Goal: Transaction & Acquisition: Purchase product/service

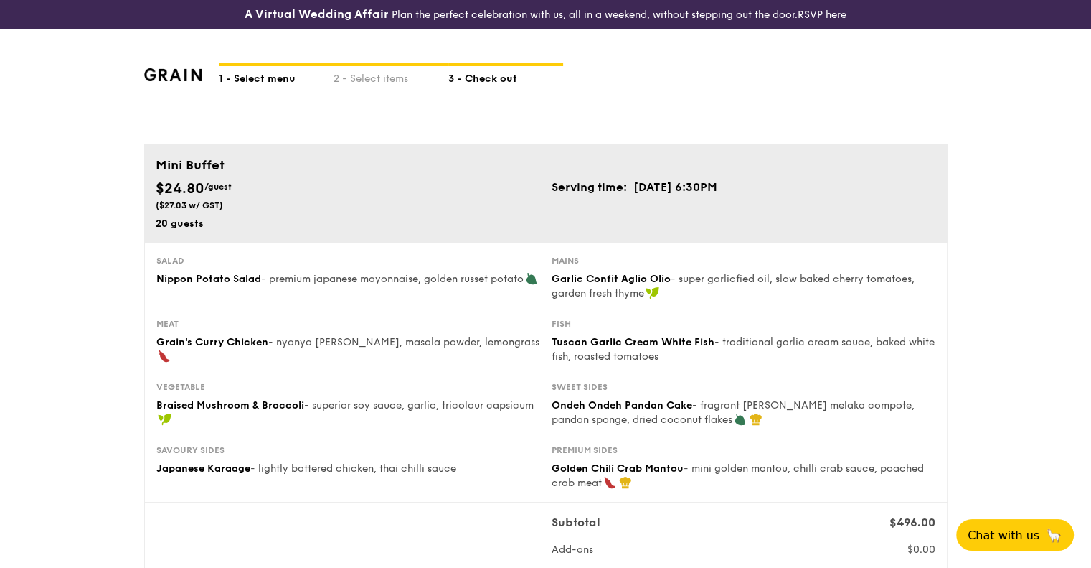
click at [244, 69] on div "1 - Select menu" at bounding box center [276, 76] width 115 height 20
select select
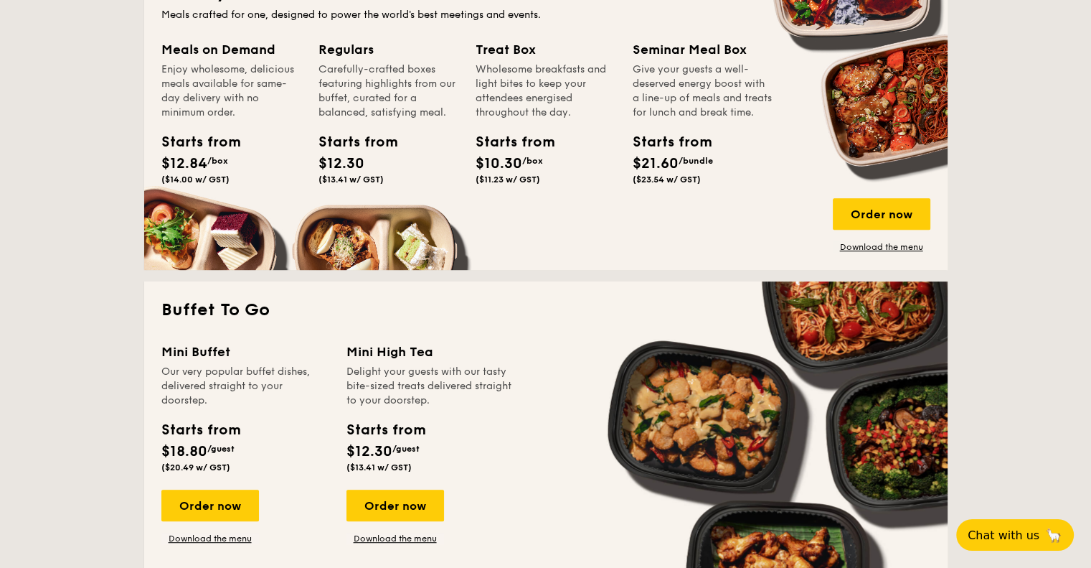
scroll to position [717, 0]
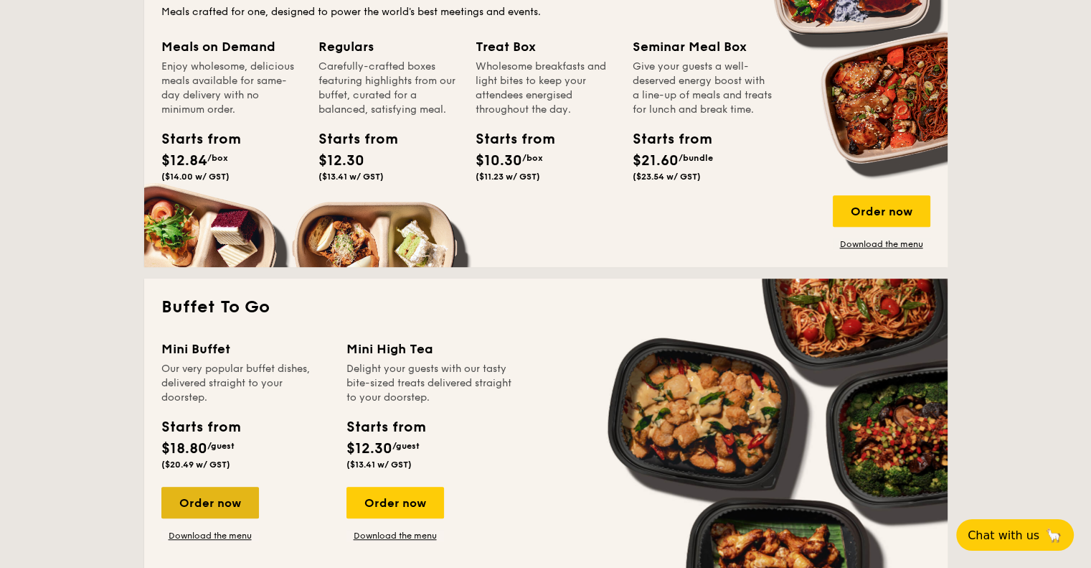
click at [232, 507] on div "Order now" at bounding box center [210, 502] width 98 height 32
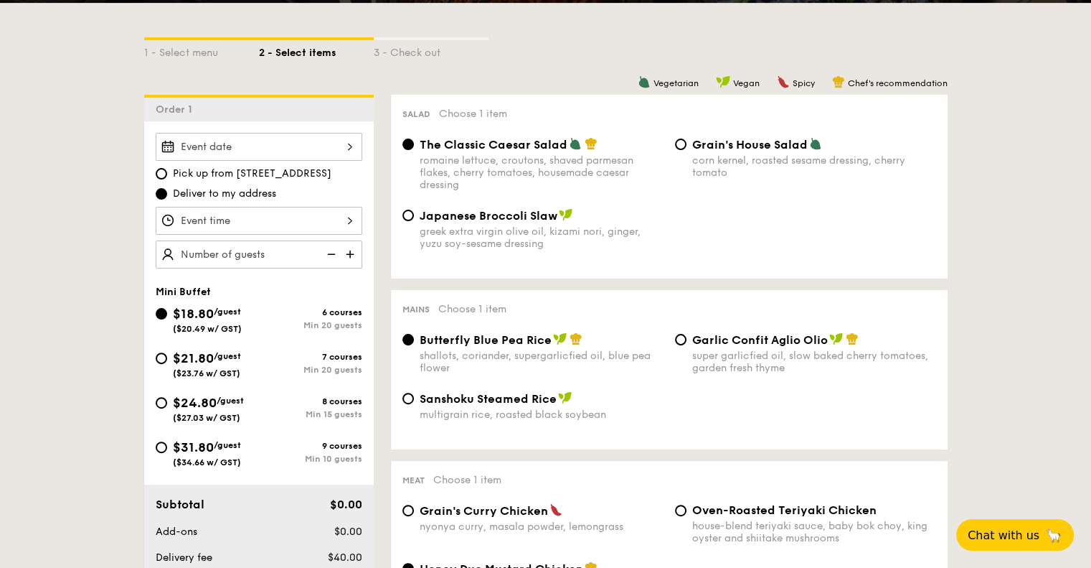
scroll to position [359, 0]
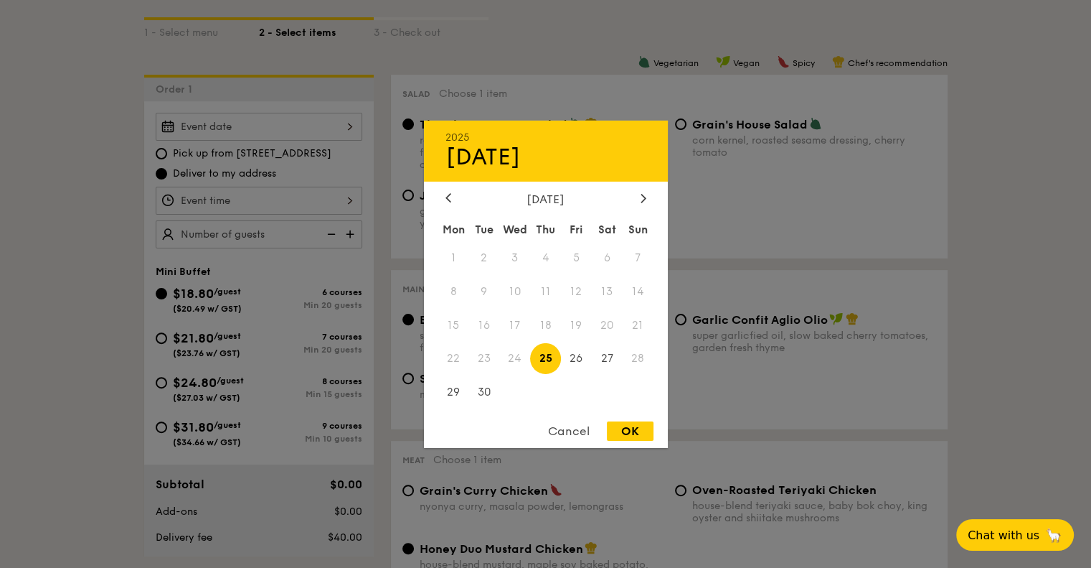
click at [325, 132] on div "2025 Sep [DATE] Tue Wed Thu Fri Sat Sun 1 2 3 4 5 6 7 8 9 10 11 12 13 14 15 16 …" at bounding box center [259, 127] width 207 height 28
click at [649, 194] on div "[DATE]" at bounding box center [546, 199] width 244 height 14
click at [641, 194] on icon at bounding box center [644, 197] width 6 height 9
click at [610, 257] on span "4" at bounding box center [607, 257] width 31 height 31
click at [14, 229] on div at bounding box center [545, 284] width 1091 height 568
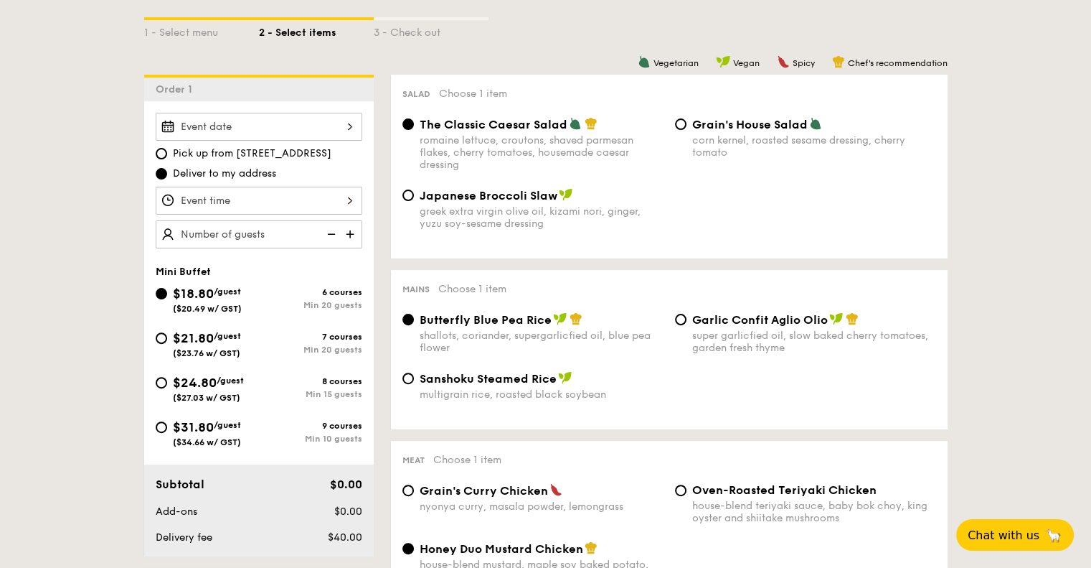
click at [253, 126] on div at bounding box center [259, 127] width 207 height 28
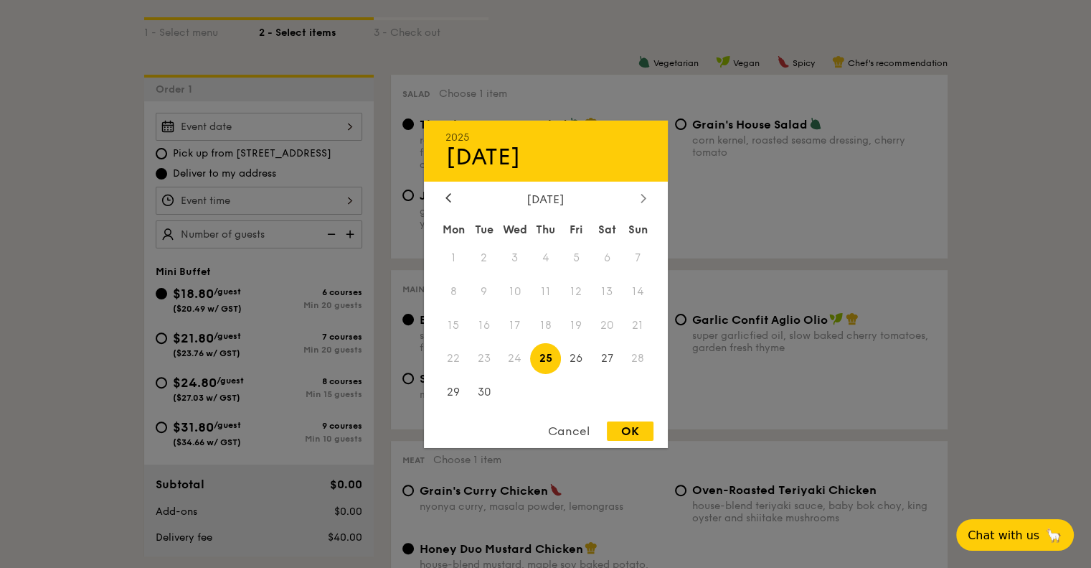
click at [643, 203] on div at bounding box center [643, 199] width 13 height 14
click at [609, 255] on span "4" at bounding box center [607, 257] width 31 height 31
click at [639, 436] on div "OK" at bounding box center [630, 430] width 47 height 19
type input "[DATE]"
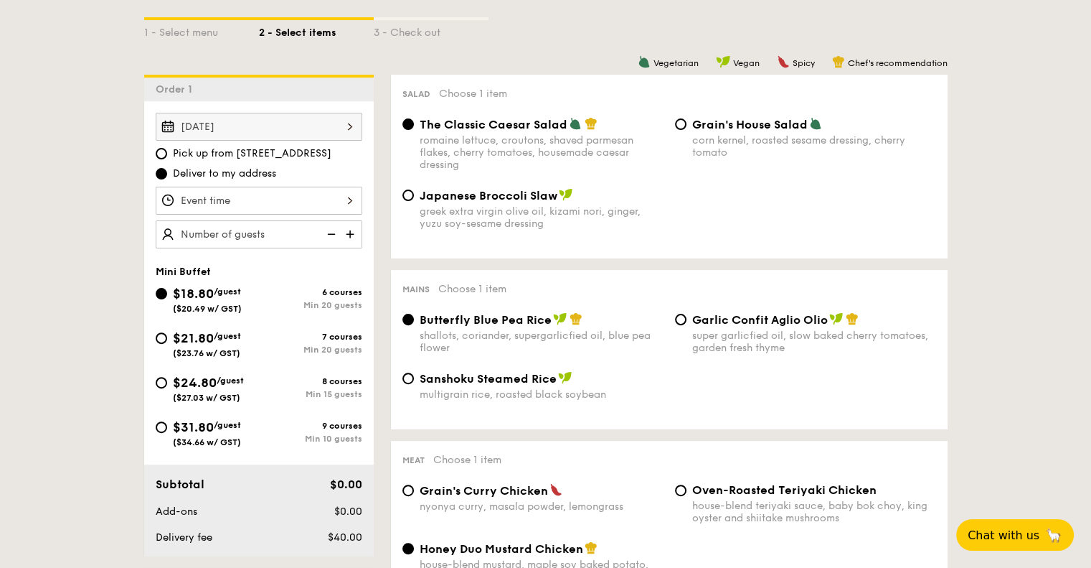
click at [332, 197] on div at bounding box center [259, 201] width 207 height 28
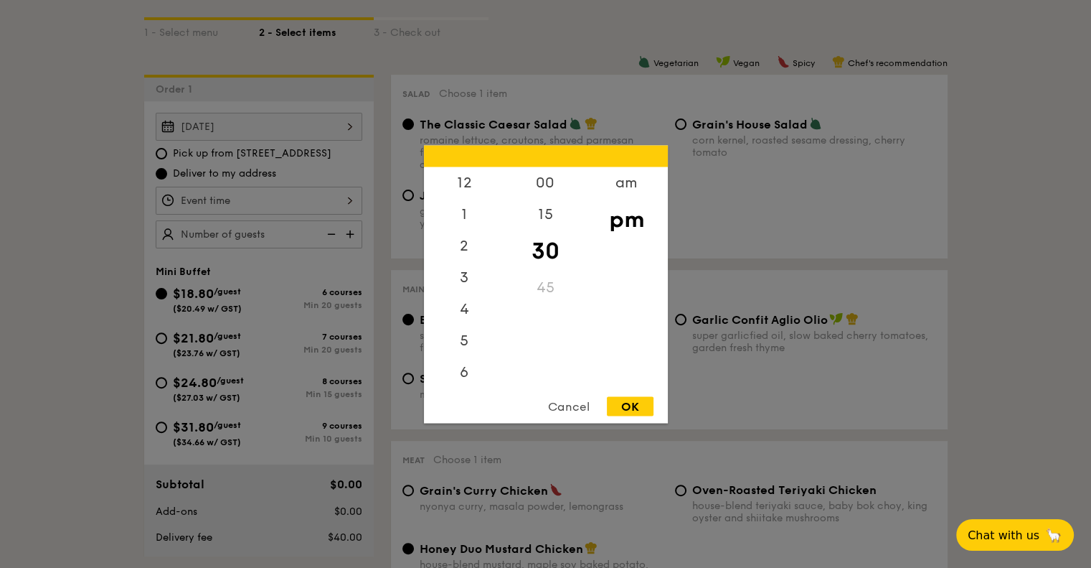
scroll to position [63, 0]
click at [461, 316] on div "6" at bounding box center [464, 314] width 81 height 42
click at [638, 405] on div "OK" at bounding box center [630, 405] width 47 height 19
type input "6:30PM"
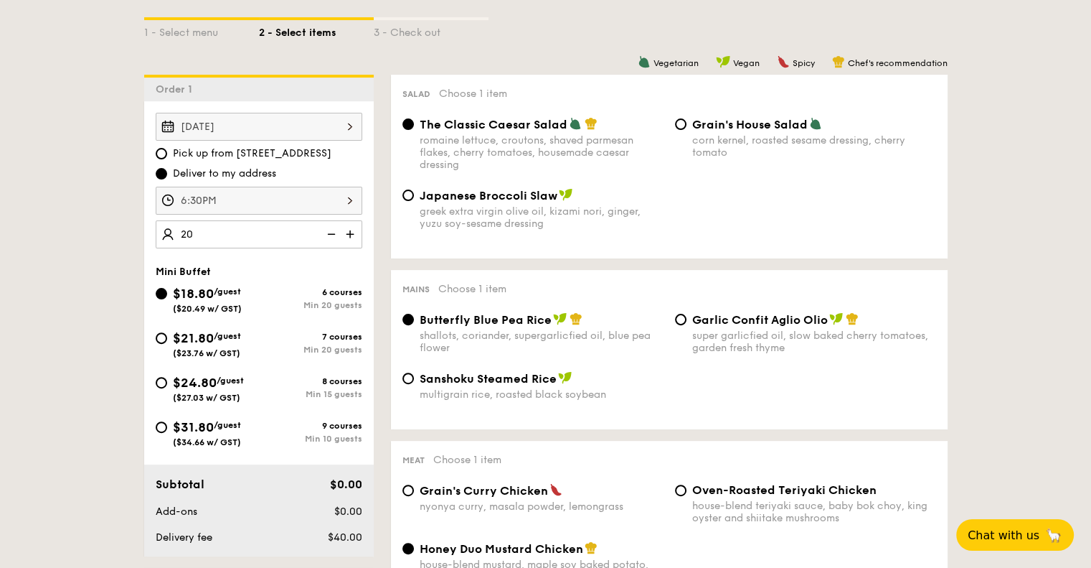
type input "20 guests"
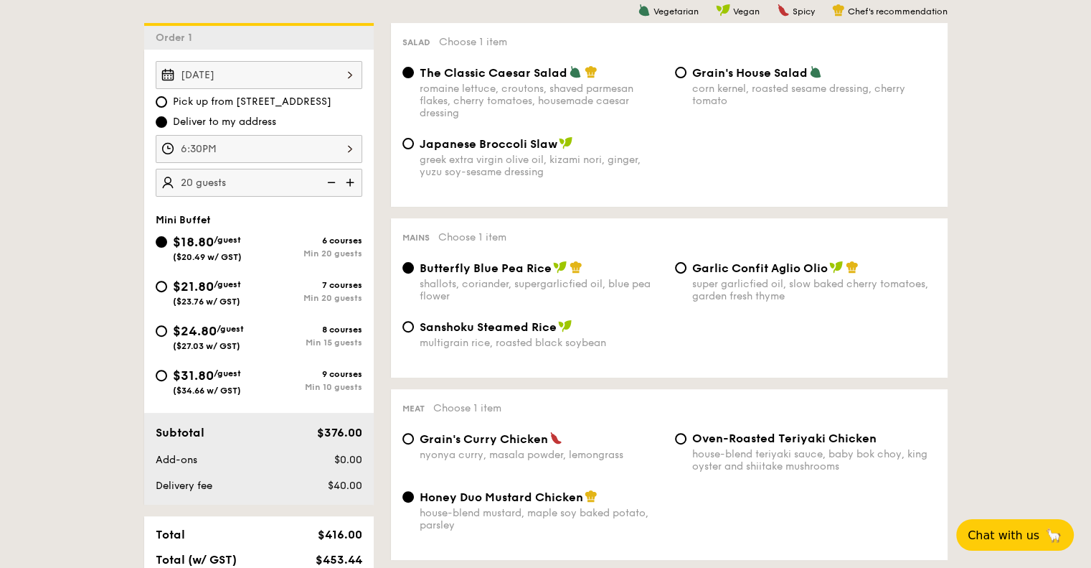
scroll to position [430, 0]
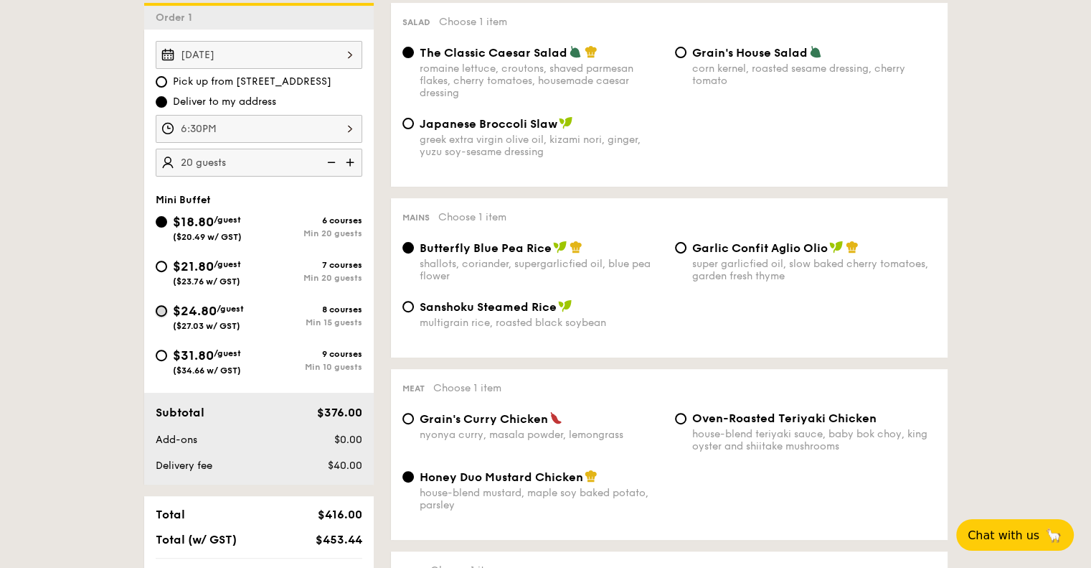
click at [161, 312] on input "$24.80 /guest ($27.03 w/ GST) 8 courses Min 15 guests" at bounding box center [161, 310] width 11 height 11
radio input "true"
radio input "false"
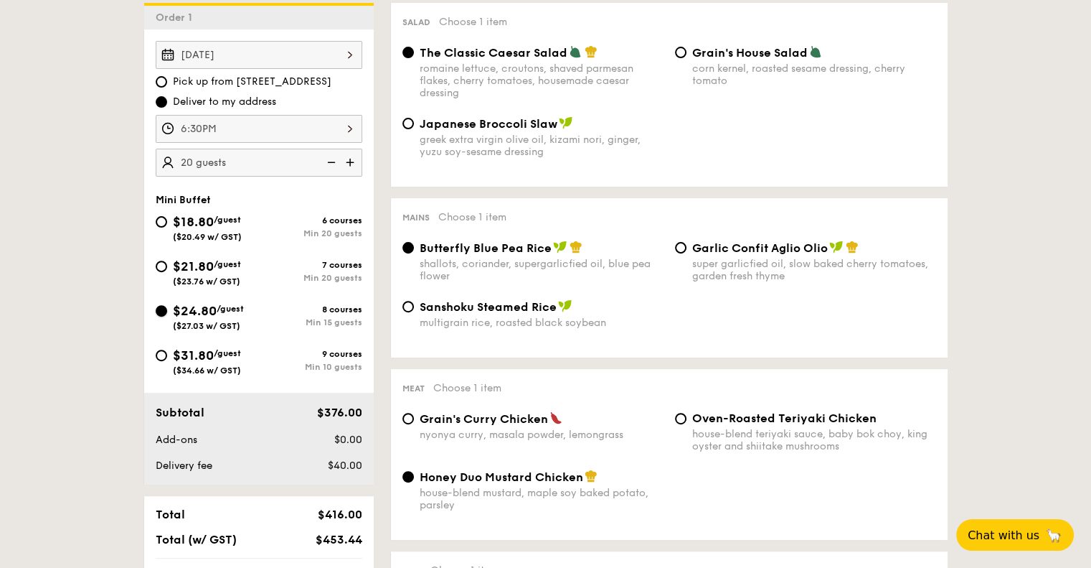
radio input "true"
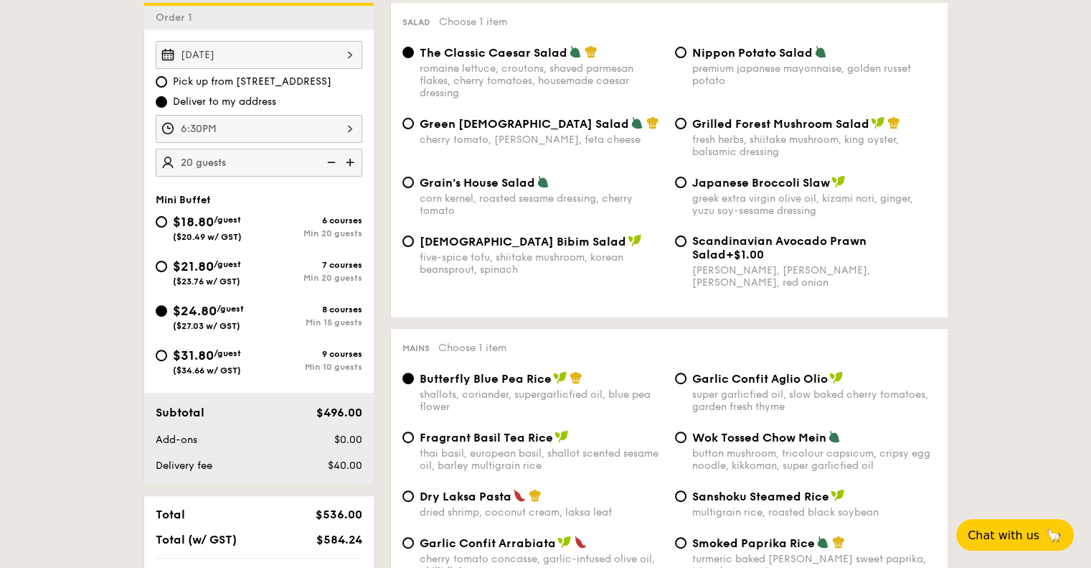
drag, startPoint x: 217, startPoint y: 276, endPoint x: 112, endPoint y: 357, distance: 132.9
click at [217, 276] on span "($23.76 w/ GST)" at bounding box center [206, 281] width 67 height 10
click at [167, 272] on input "$21.80 /guest ($23.76 w/ GST) 7 courses Min 20 guests" at bounding box center [161, 265] width 11 height 11
radio input "true"
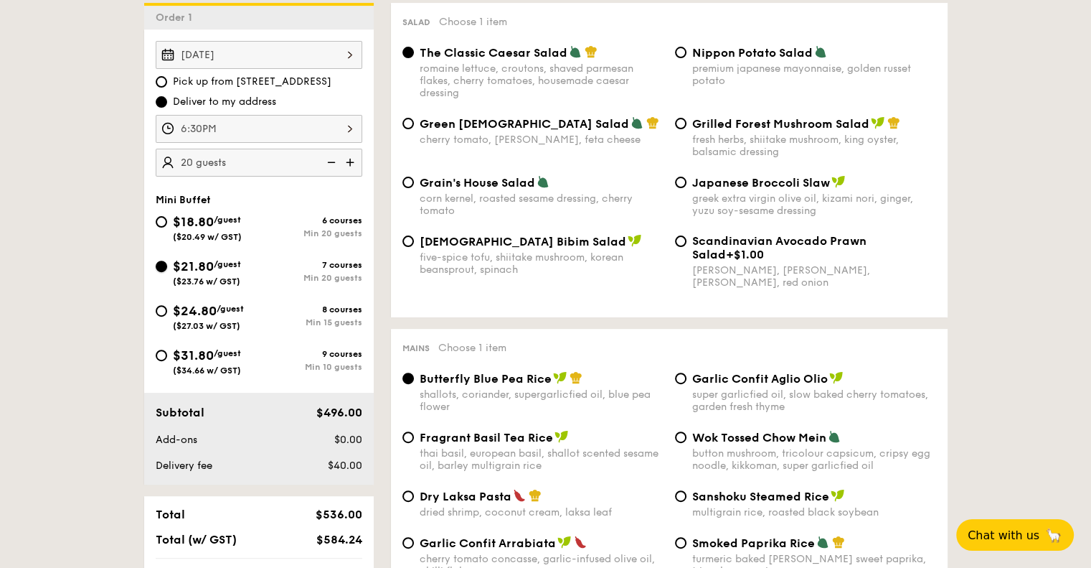
radio input "true"
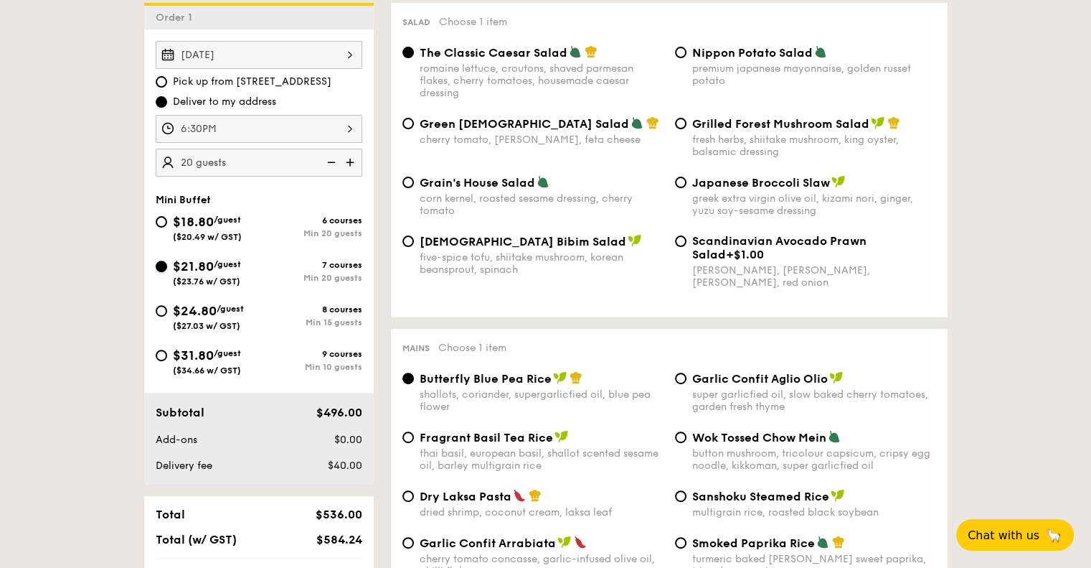
radio input "true"
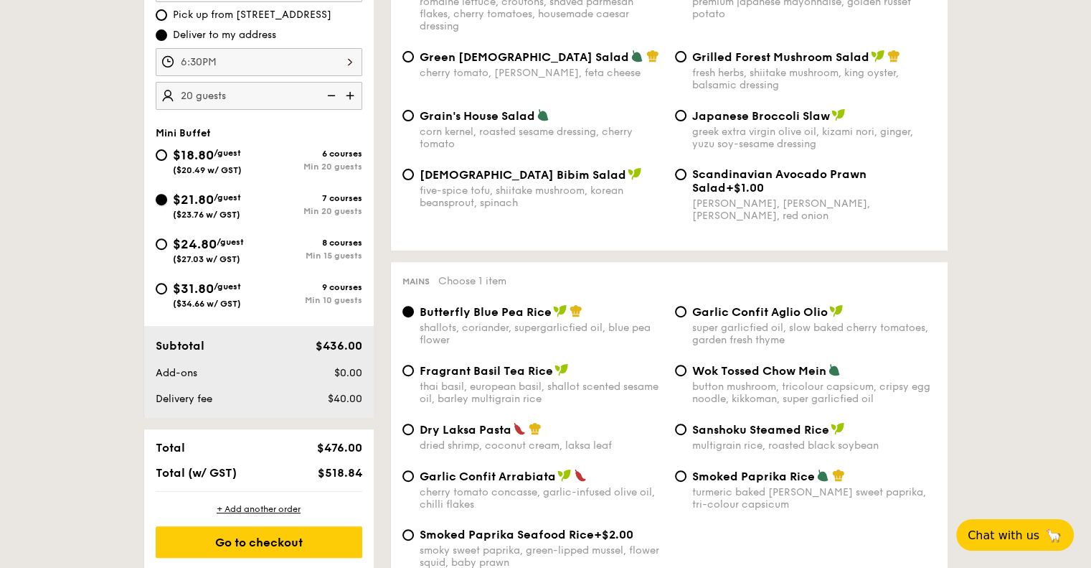
scroll to position [502, 0]
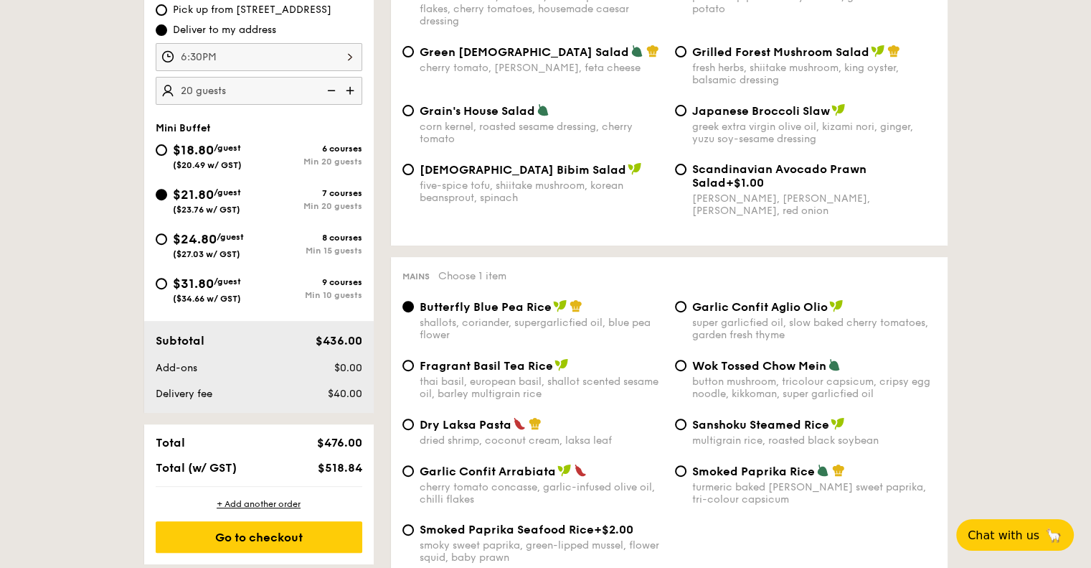
click at [216, 240] on span "$24.80" at bounding box center [195, 239] width 44 height 16
click at [167, 240] on input "$24.80 /guest ($27.03 w/ GST) 8 courses Min 15 guests" at bounding box center [161, 238] width 11 height 11
radio input "true"
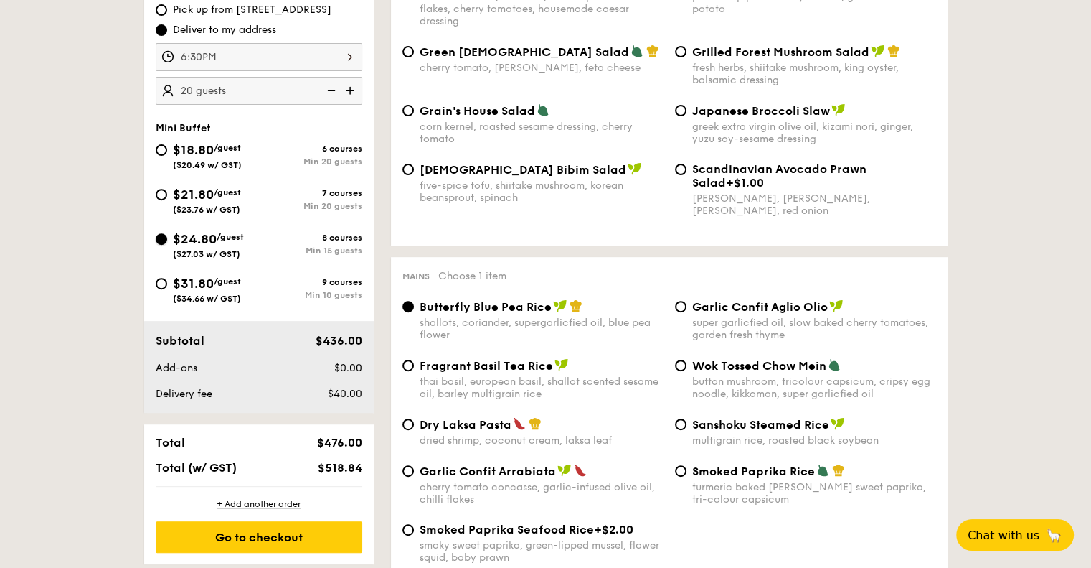
radio input "true"
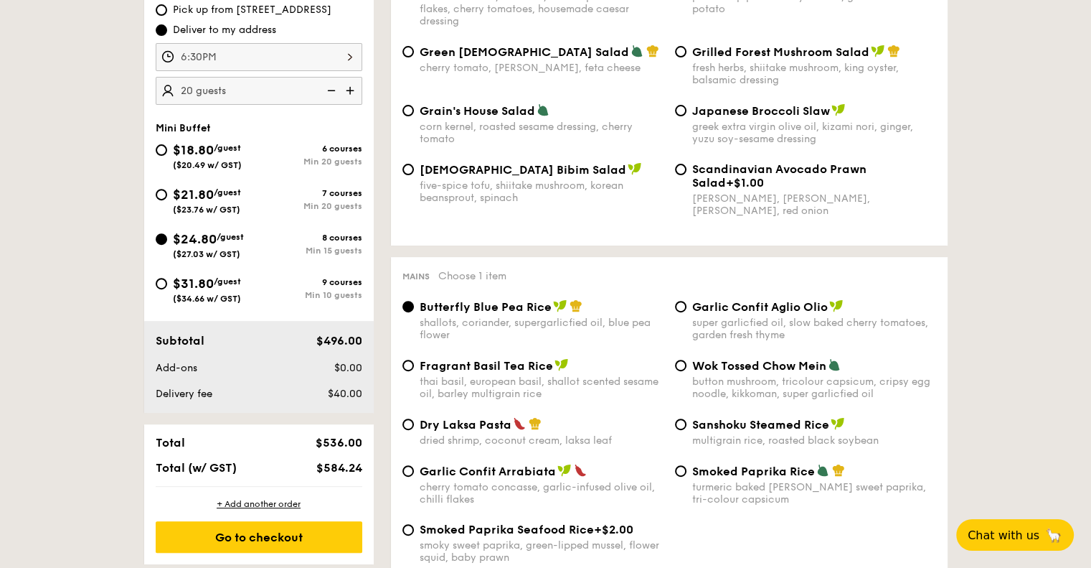
click at [227, 204] on span "($23.76 w/ GST)" at bounding box center [206, 209] width 67 height 10
click at [167, 200] on input "$21.80 /guest ($23.76 w/ GST) 7 courses Min 20 guests" at bounding box center [161, 194] width 11 height 11
radio input "true"
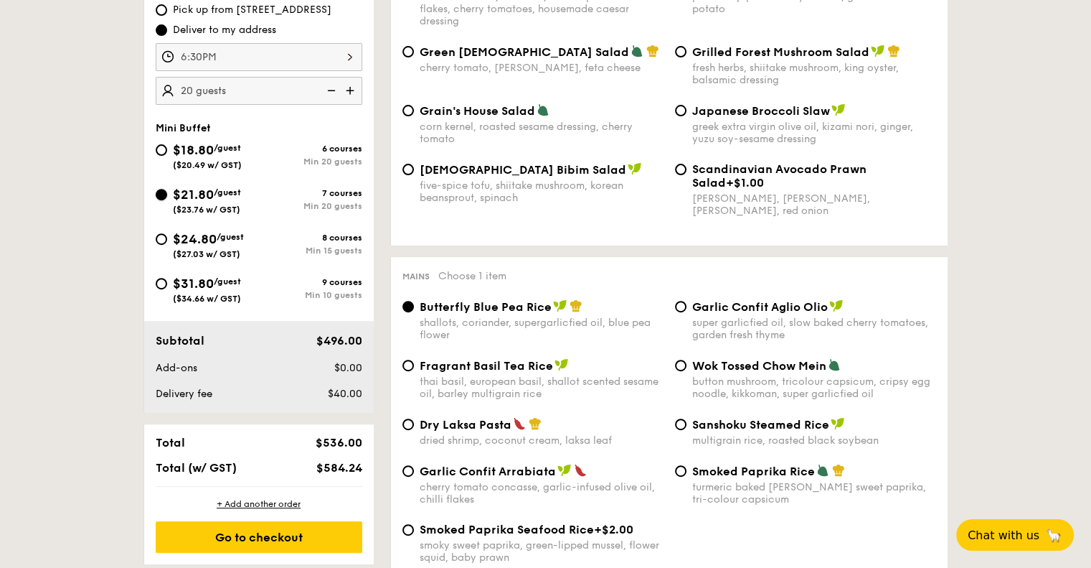
radio input "true"
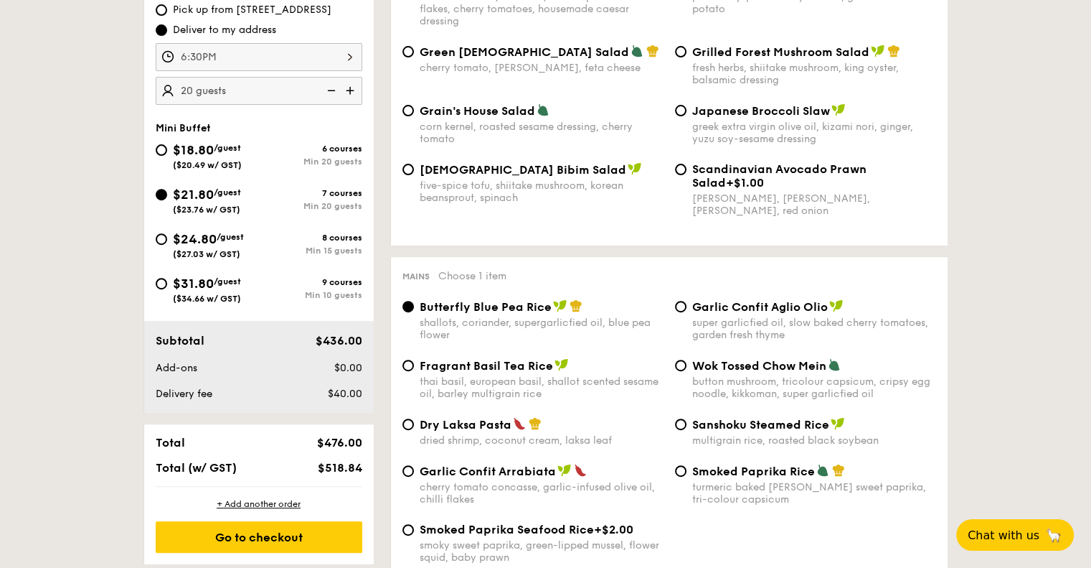
click at [234, 232] on span "/guest" at bounding box center [230, 237] width 27 height 10
click at [167, 233] on input "$24.80 /guest ($27.03 w/ GST) 8 courses Min 15 guests" at bounding box center [161, 238] width 11 height 11
radio input "true"
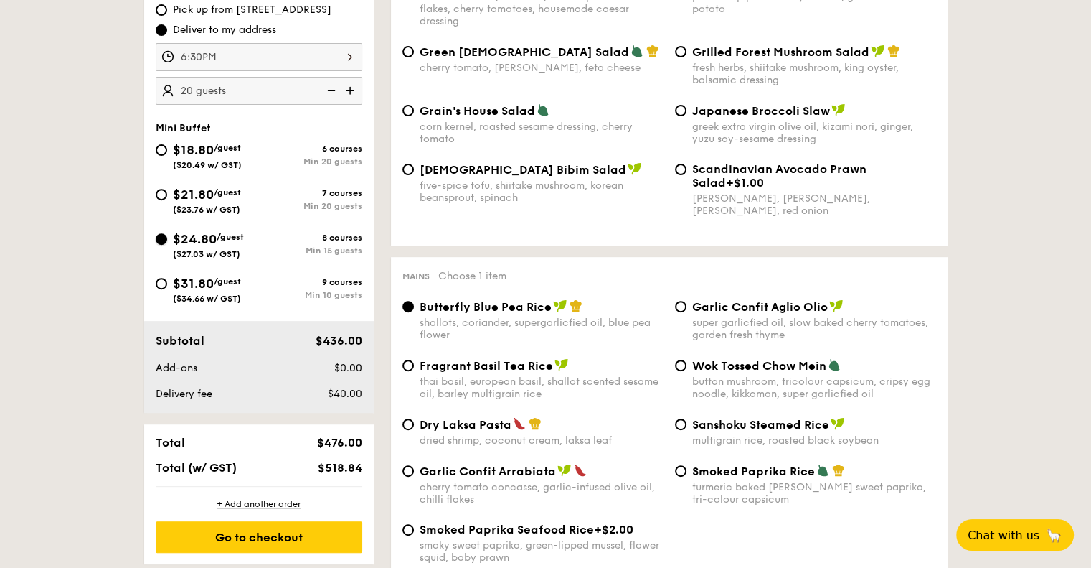
radio input "true"
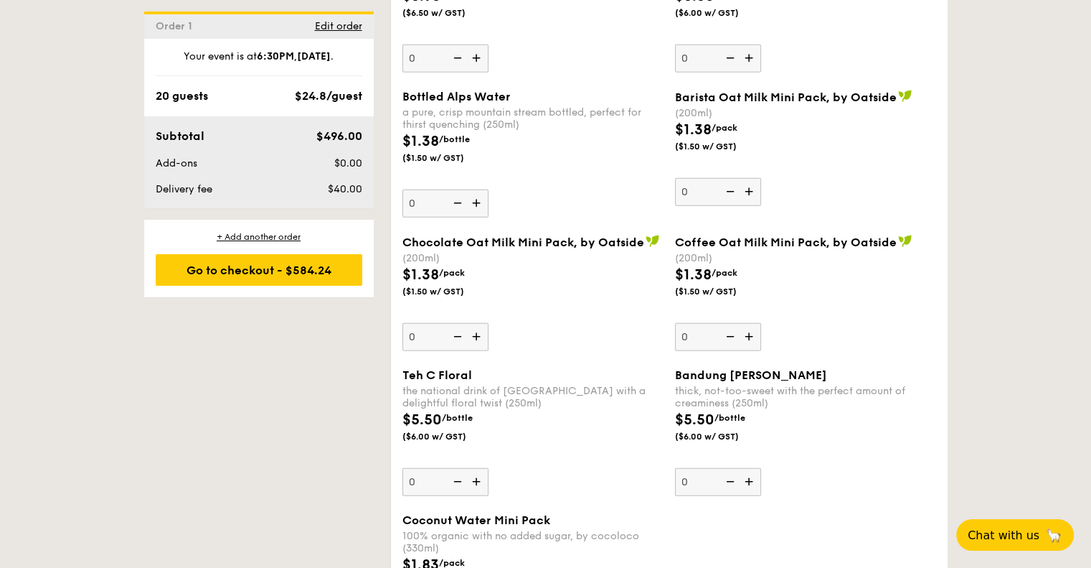
scroll to position [4305, 0]
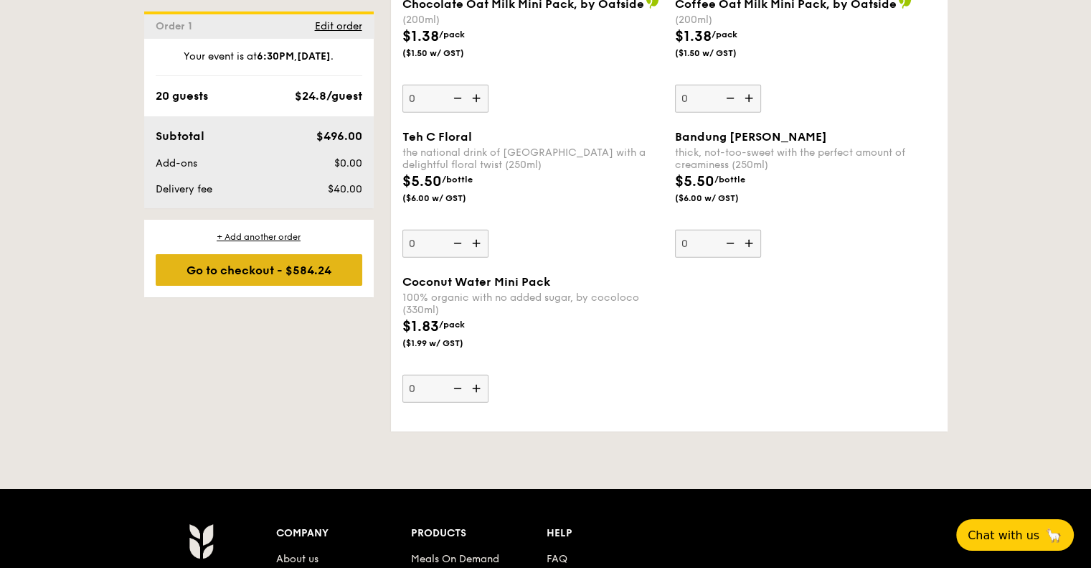
click at [218, 267] on div "Go to checkout - $584.24" at bounding box center [259, 270] width 207 height 32
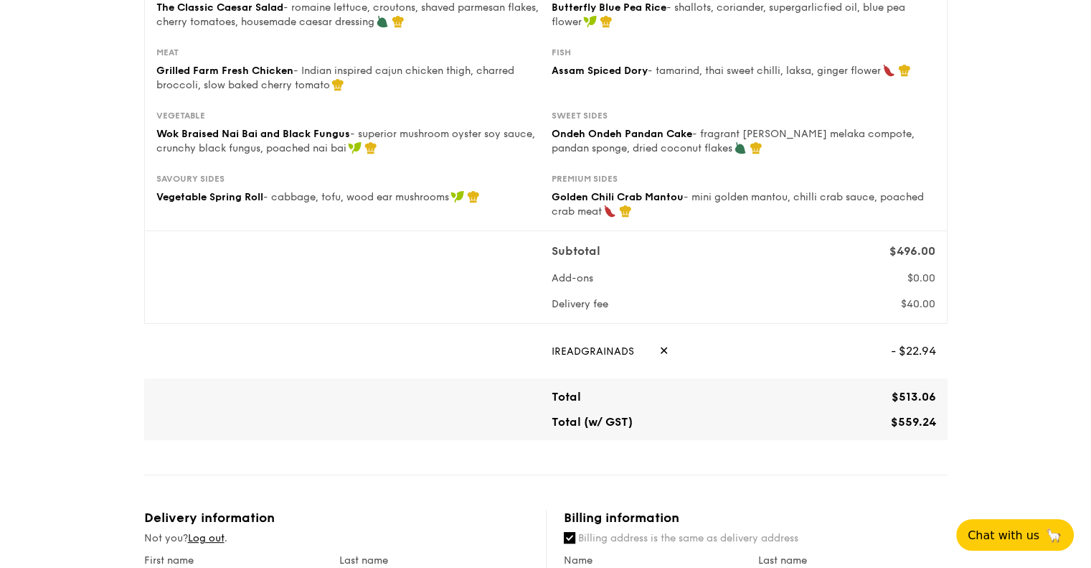
scroll to position [287, 0]
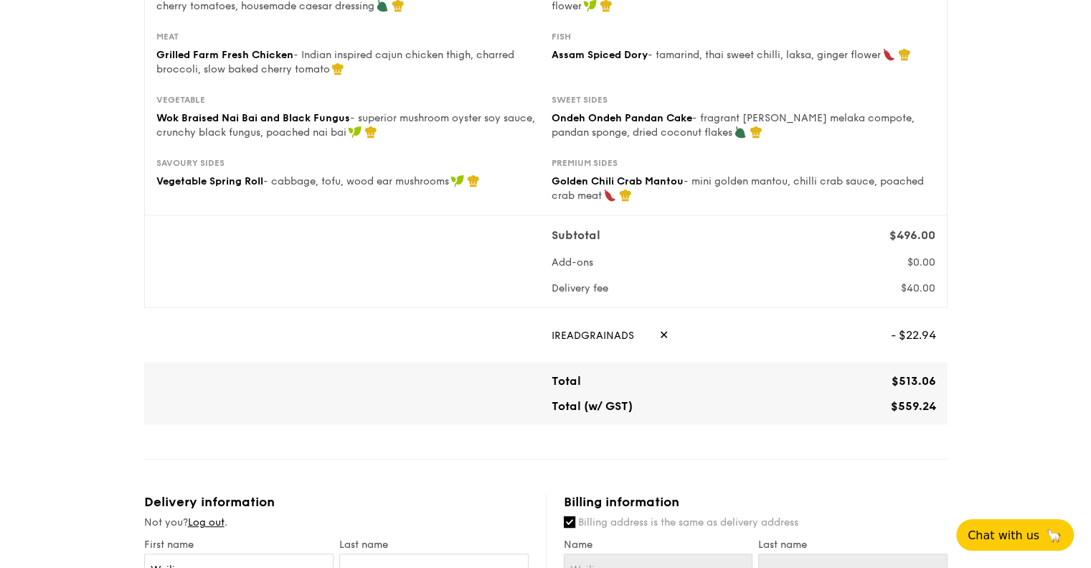
drag, startPoint x: 913, startPoint y: 405, endPoint x: 933, endPoint y: 404, distance: 20.1
click at [933, 404] on span "$559.24" at bounding box center [913, 406] width 45 height 14
click at [917, 407] on span "$559.24" at bounding box center [913, 406] width 45 height 14
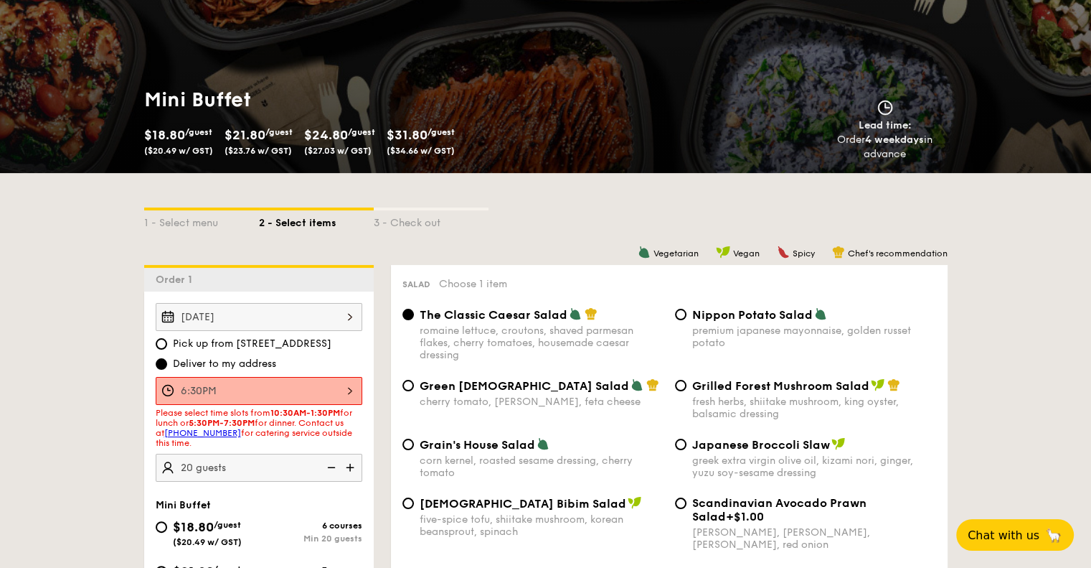
scroll to position [359, 0]
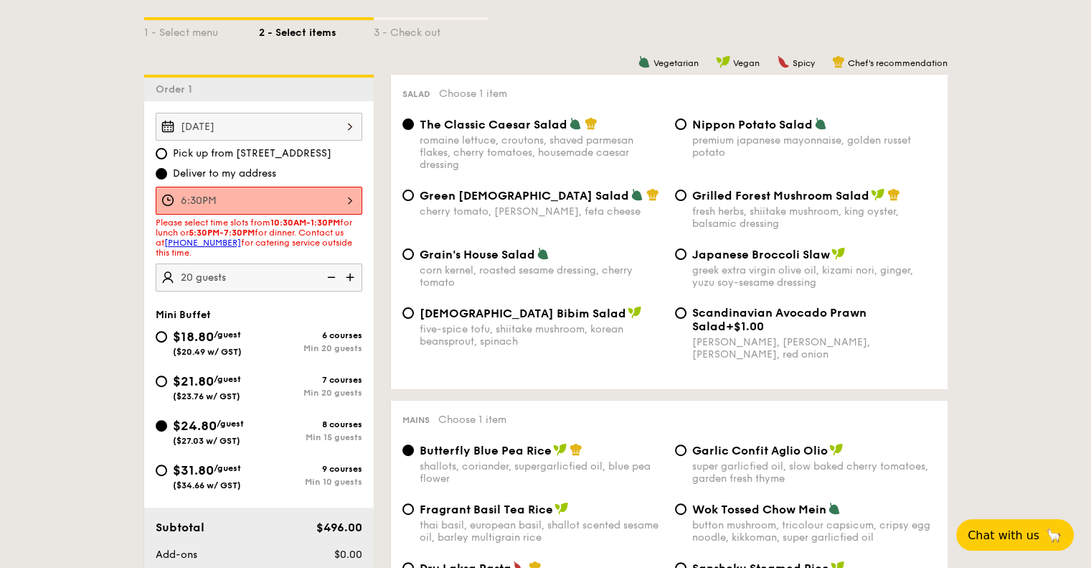
click at [248, 151] on span "Pick up from [STREET_ADDRESS]" at bounding box center [252, 153] width 159 height 14
click at [167, 151] on input "Pick up from [STREET_ADDRESS]" at bounding box center [161, 153] width 11 height 11
radio input "true"
click at [248, 164] on div "Pick up from [STREET_ADDRESS] Deliver to my address" at bounding box center [259, 163] width 207 height 34
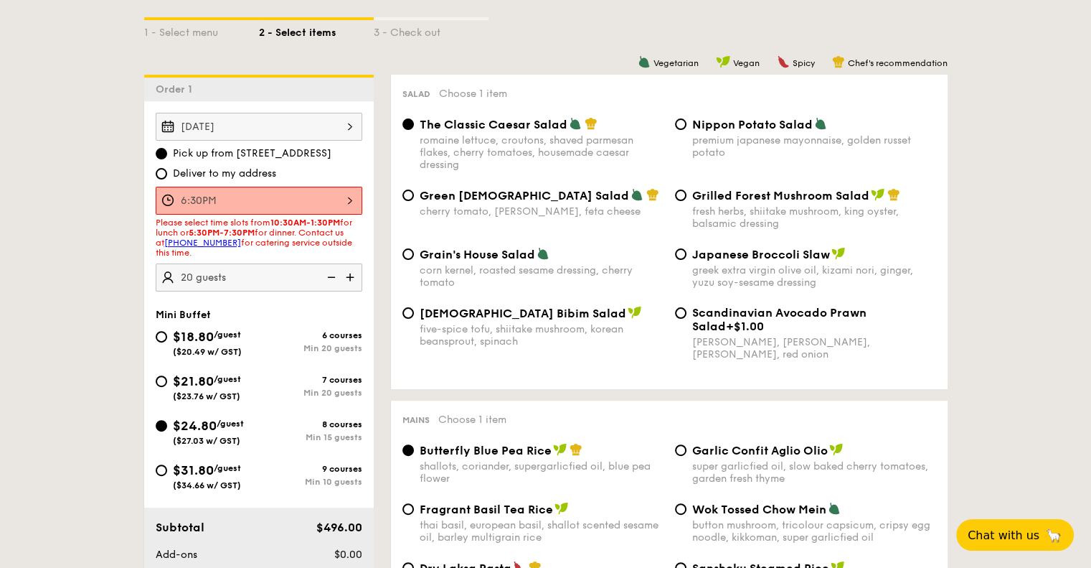
click at [248, 169] on span "Deliver to my address" at bounding box center [224, 173] width 103 height 14
click at [242, 171] on span "Deliver to my address" at bounding box center [224, 173] width 103 height 14
click at [167, 171] on input "Deliver to my address" at bounding box center [161, 173] width 11 height 11
radio input "true"
click at [241, 194] on div "6:30PM" at bounding box center [259, 201] width 207 height 28
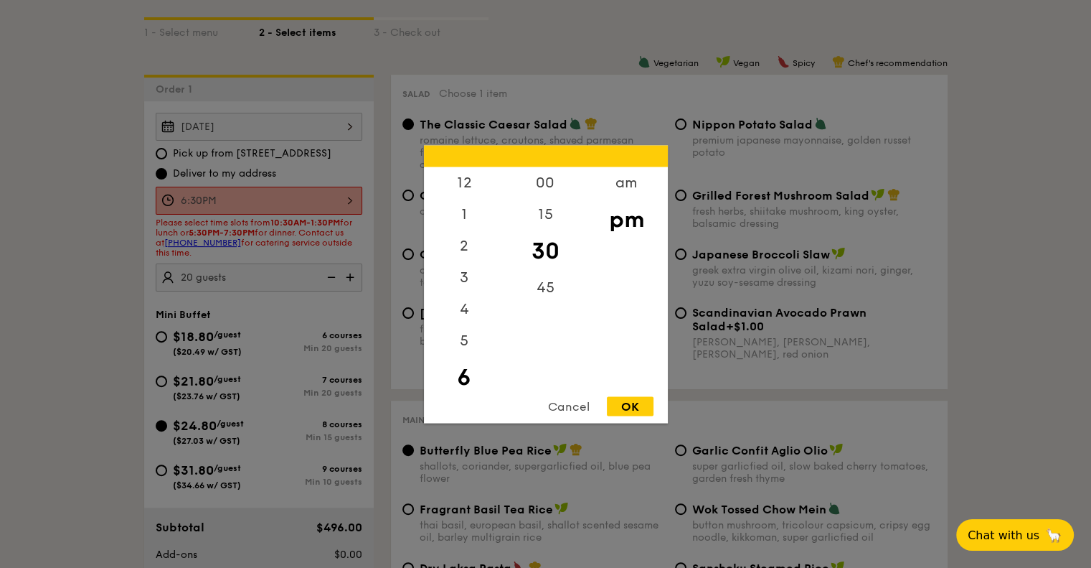
scroll to position [32, 0]
click at [545, 221] on div "15" at bounding box center [545, 219] width 81 height 42
click at [626, 410] on div "OK" at bounding box center [630, 405] width 47 height 19
type input "6:15PM"
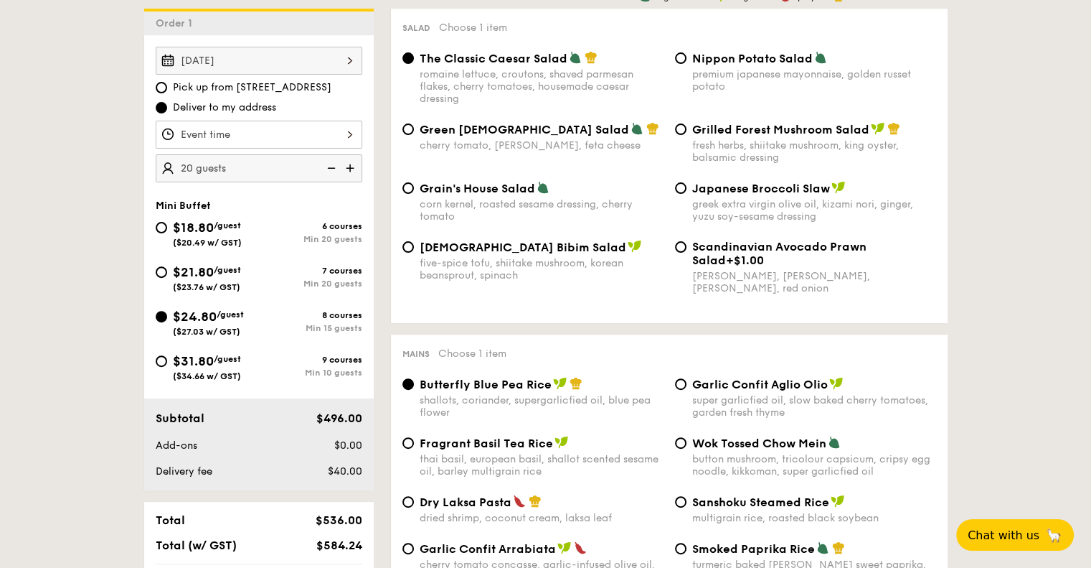
scroll to position [430, 0]
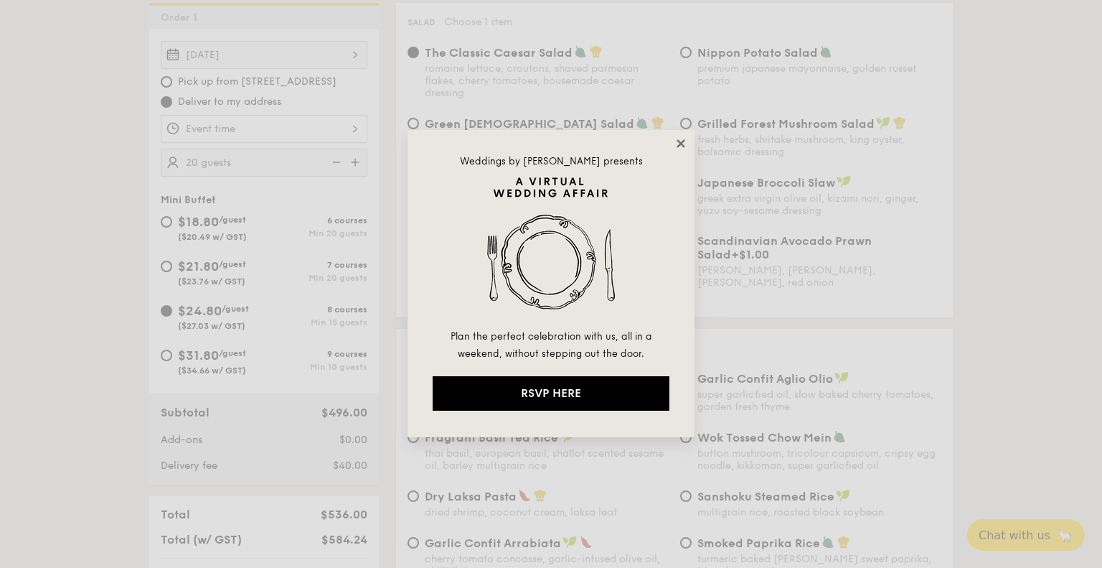
click at [683, 143] on icon at bounding box center [680, 143] width 13 height 13
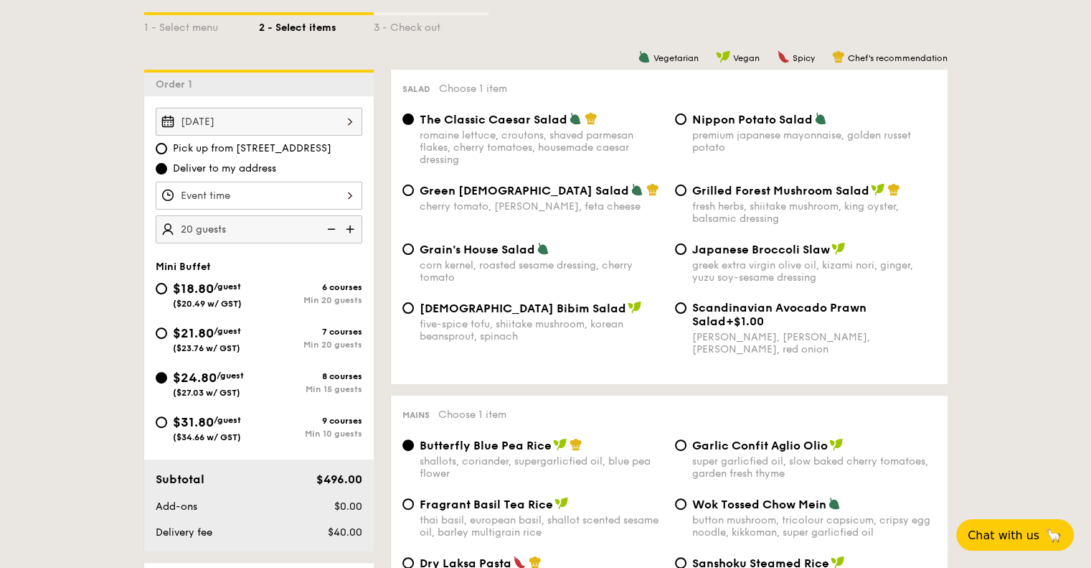
scroll to position [359, 0]
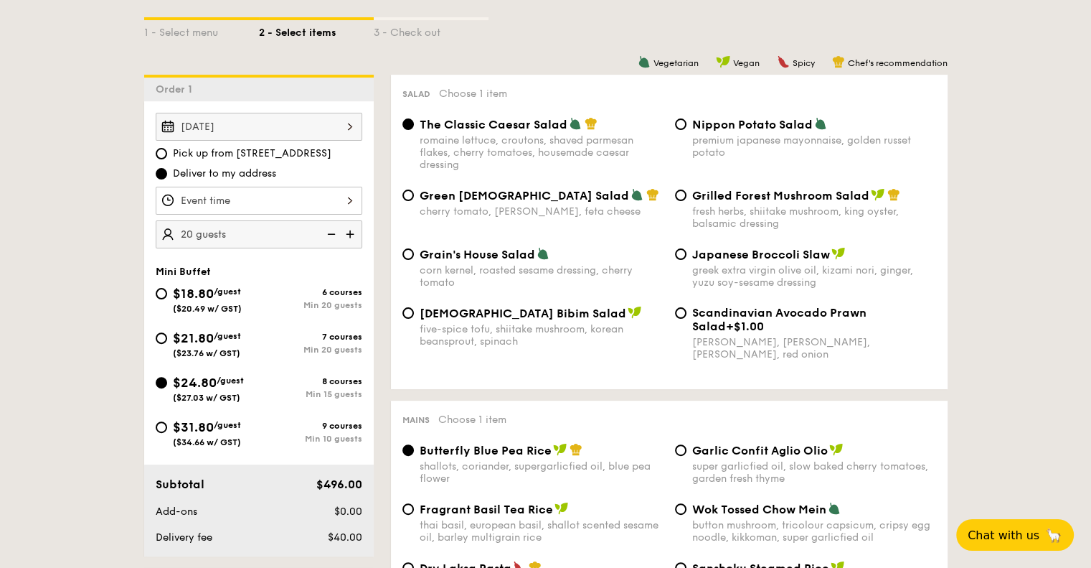
click at [700, 128] on span "Nippon Potato Salad" at bounding box center [752, 125] width 121 height 14
click at [687, 128] on input "Nippon Potato Salad premium japanese mayonnaise, golden russet potato" at bounding box center [680, 123] width 11 height 11
radio input "true"
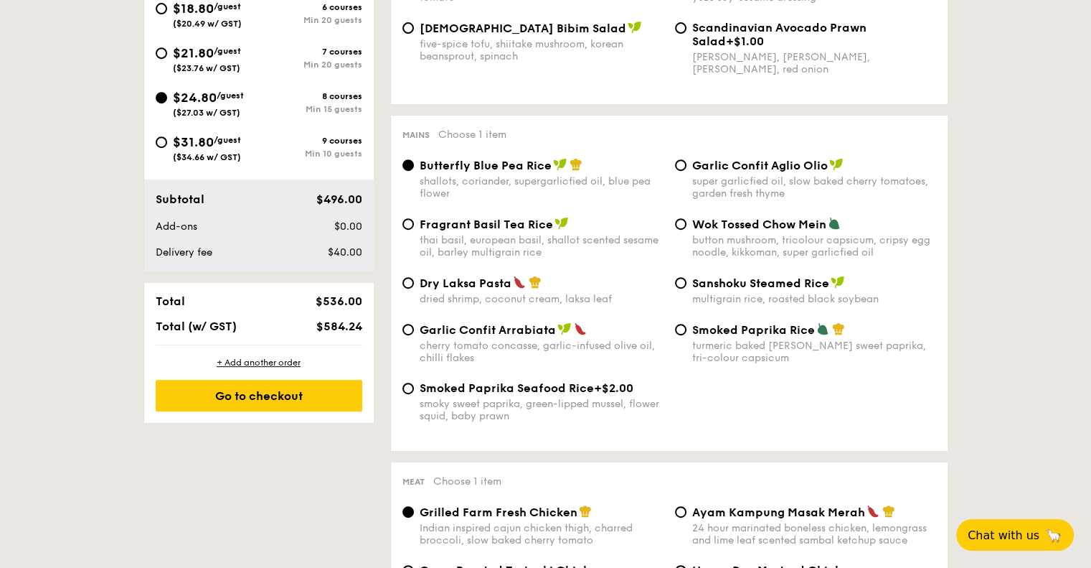
scroll to position [646, 0]
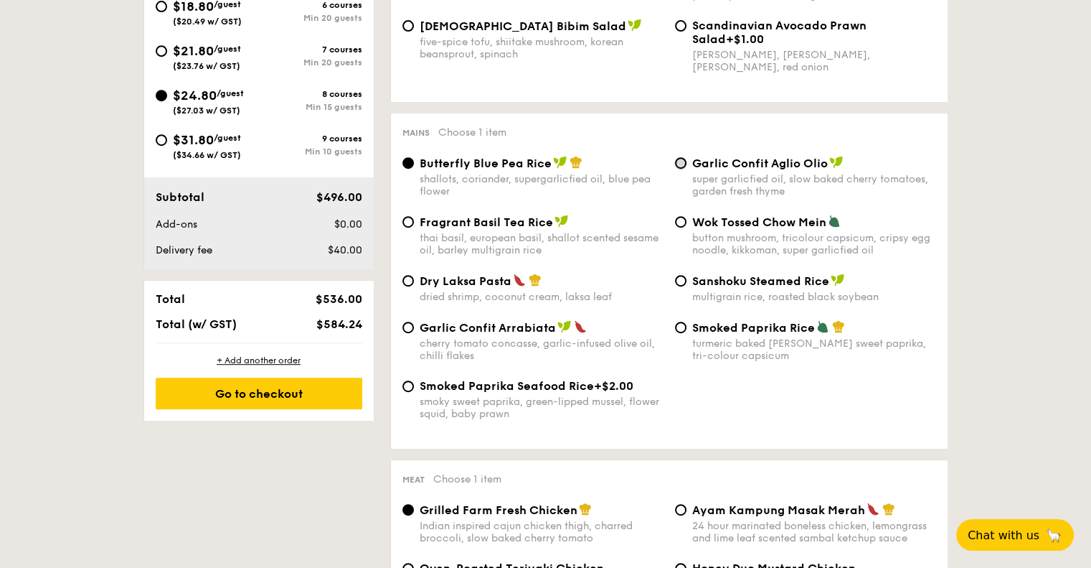
click at [683, 166] on input "Garlic Confit Aglio Olio super garlicfied oil, slow baked cherry tomatoes, gard…" at bounding box center [680, 162] width 11 height 11
radio input "true"
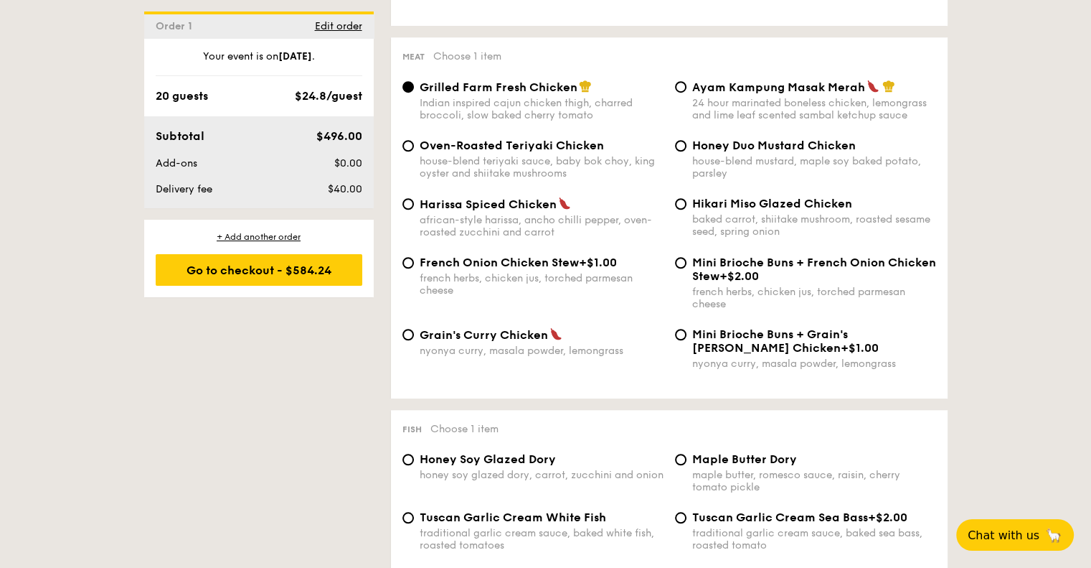
scroll to position [1076, 0]
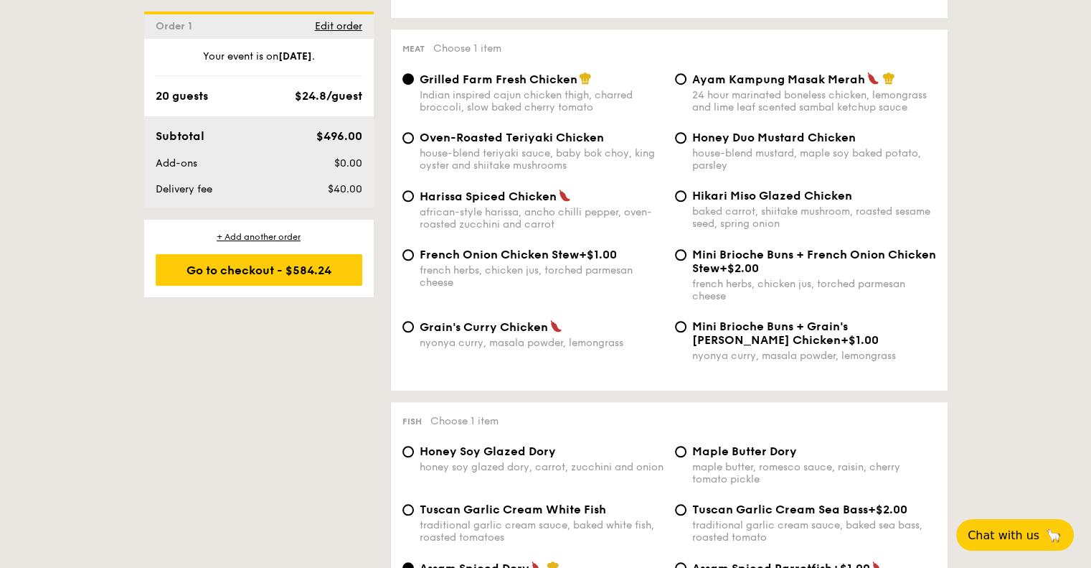
click at [687, 149] on div "Honey Duo Mustard Chicken house-blend mustard, maple soy baked potato, parsley" at bounding box center [805, 151] width 273 height 41
click at [684, 143] on input "Honey Duo Mustard Chicken house-blend mustard, maple soy baked potato, parsley" at bounding box center [680, 137] width 11 height 11
radio input "true"
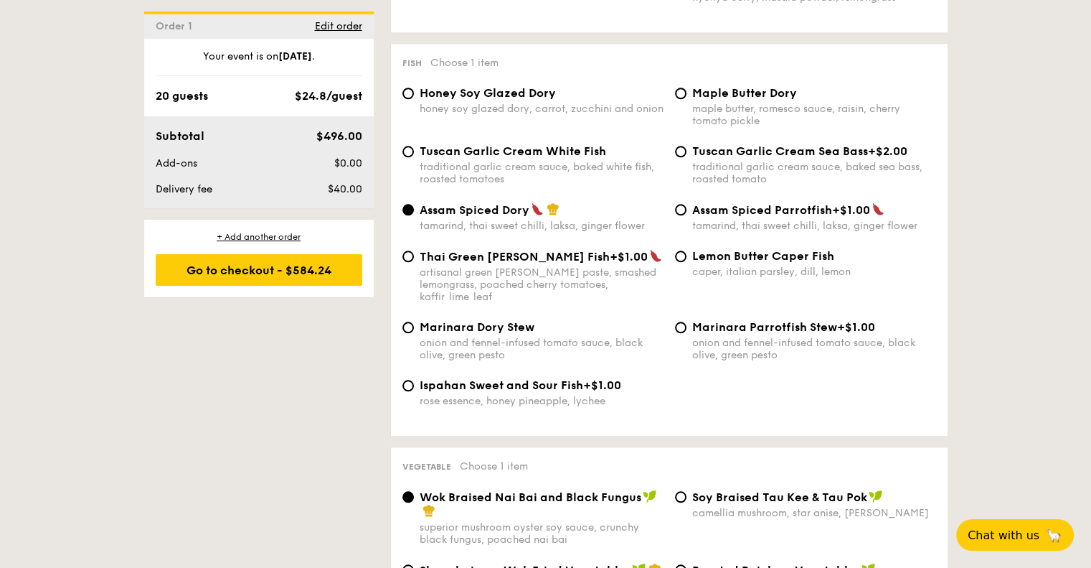
scroll to position [1435, 0]
click at [730, 99] on span "Maple Butter Dory" at bounding box center [744, 92] width 105 height 14
click at [687, 98] on input "Maple Butter Dory maple butter, romesco sauce, raisin, cherry tomato pickle" at bounding box center [680, 92] width 11 height 11
radio input "true"
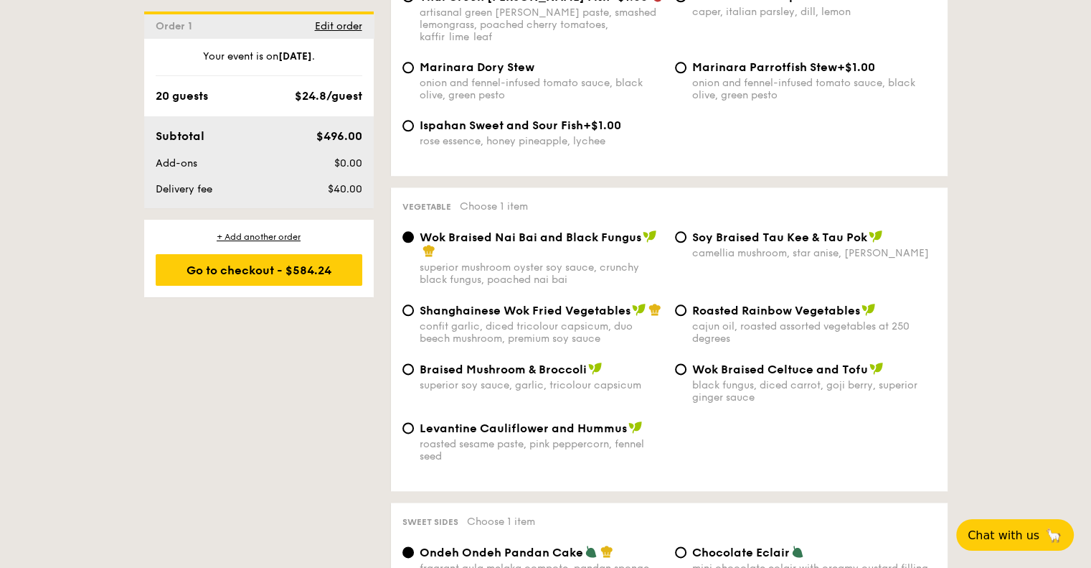
scroll to position [1722, 0]
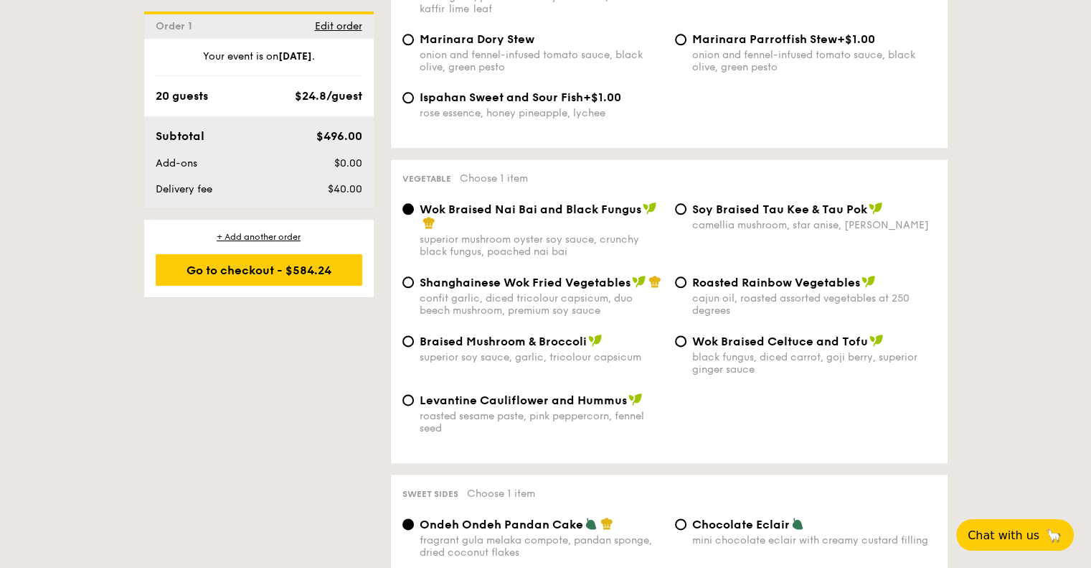
click at [473, 344] on span "Braised Mushroom & Broccoli" at bounding box center [503, 341] width 167 height 14
click at [414, 344] on input "Braised Mushroom & Broccoli superior soy sauce, garlic, tricolour capsicum" at bounding box center [408, 340] width 11 height 11
radio input "true"
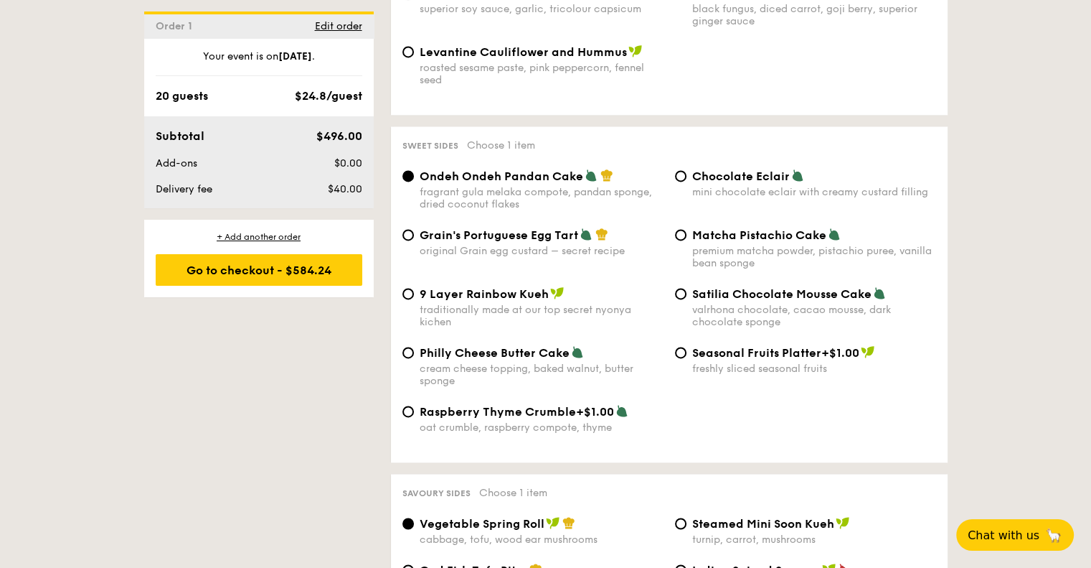
scroll to position [2081, 0]
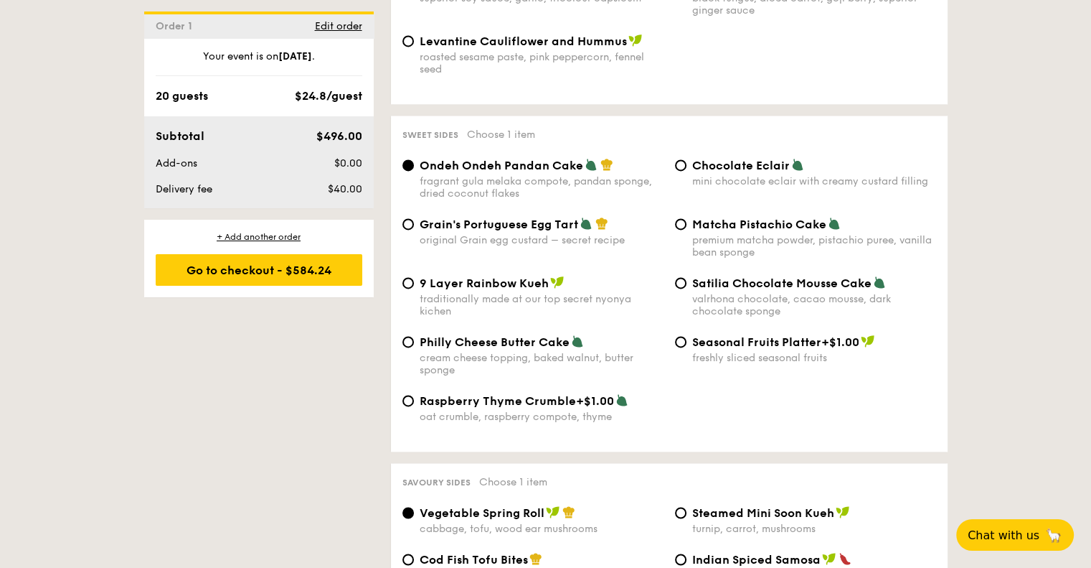
click at [1061, 329] on div "1 - Select menu 2 - Select items 3 - Check out Order 1 Oct 04, 2025 Pick up fro…" at bounding box center [545, 458] width 1091 height 4395
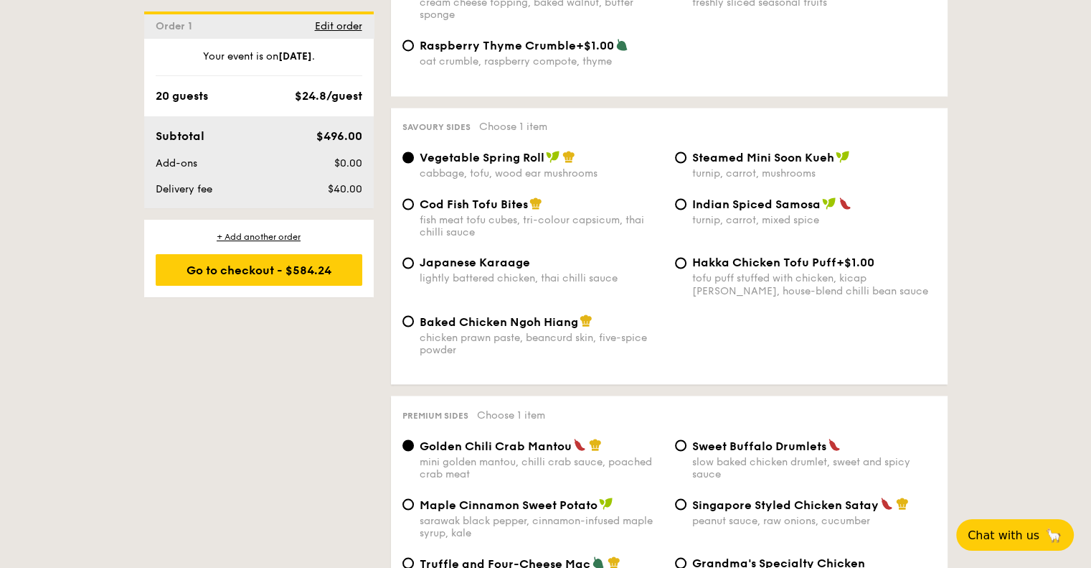
scroll to position [2439, 0]
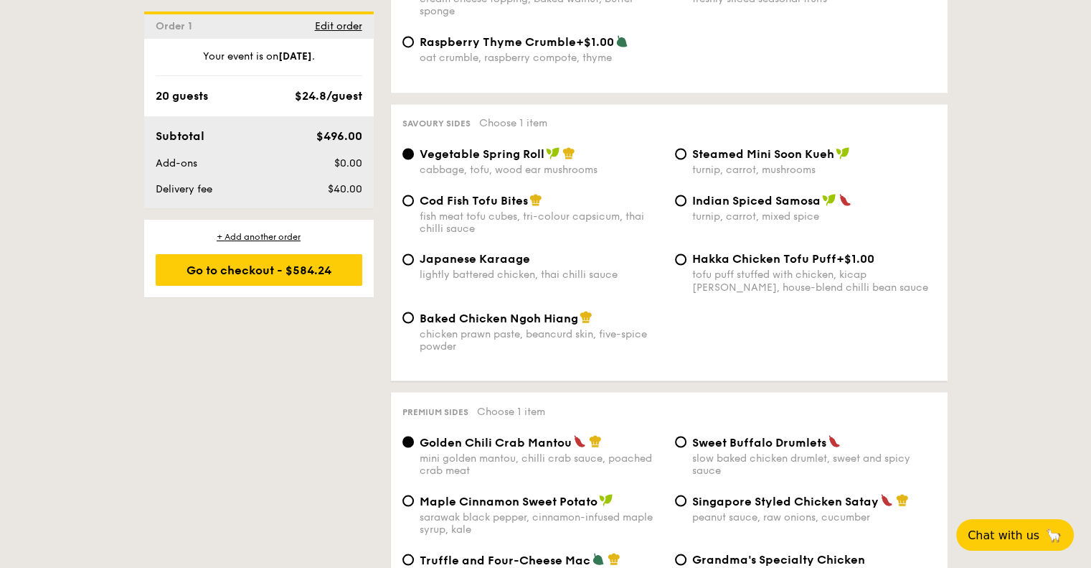
click at [499, 281] on div "Japanese Karaage lightly battered chicken, thai chilli sauce" at bounding box center [542, 266] width 244 height 29
click at [414, 265] on input "Japanese Karaage lightly battered chicken, thai chilli sauce" at bounding box center [408, 258] width 11 height 11
radio input "true"
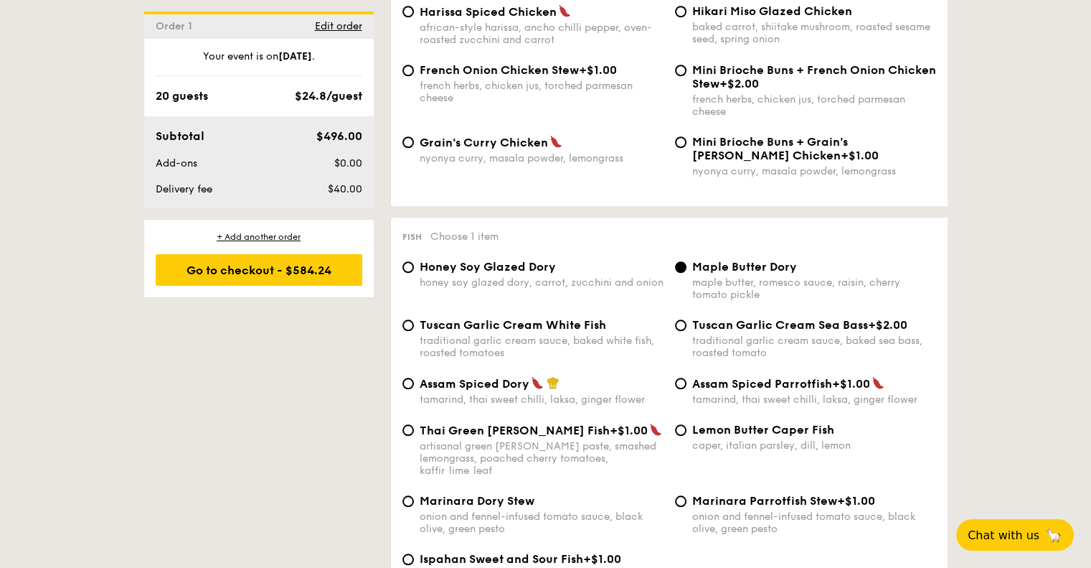
scroll to position [1076, 0]
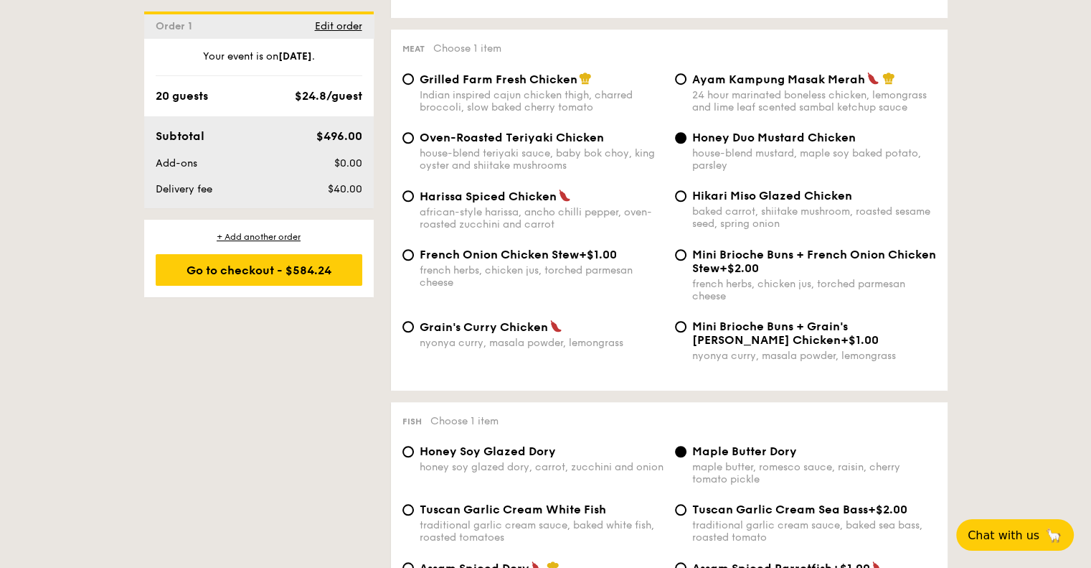
click at [499, 334] on span "Grain's Curry Chicken" at bounding box center [484, 327] width 128 height 14
click at [414, 332] on input "Grain's Curry Chicken nyonya curry, masala powder, lemongrass" at bounding box center [408, 326] width 11 height 11
radio input "true"
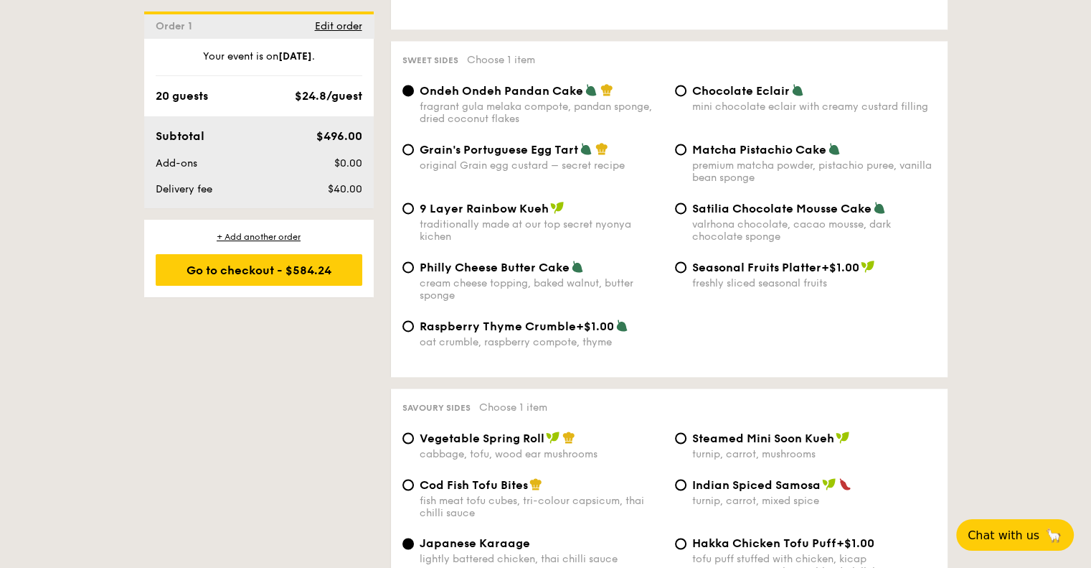
scroll to position [2152, 0]
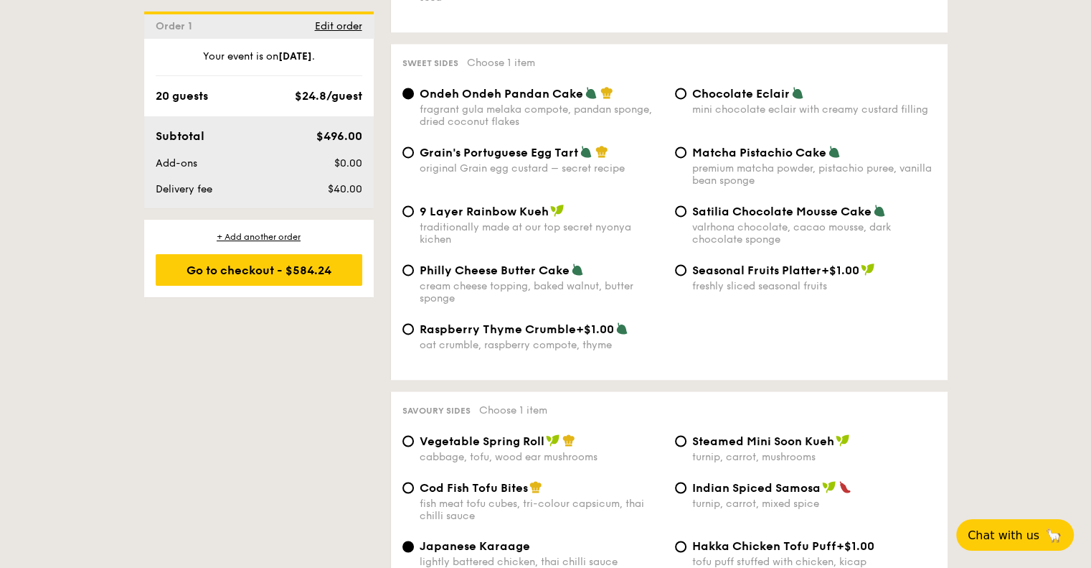
click at [517, 95] on span "Ondeh Ondeh Pandan Cake" at bounding box center [502, 94] width 164 height 14
click at [414, 95] on input "Ondeh Ondeh Pandan Cake fragrant gula melaka compote, pandan sponge, dried coco…" at bounding box center [408, 93] width 11 height 11
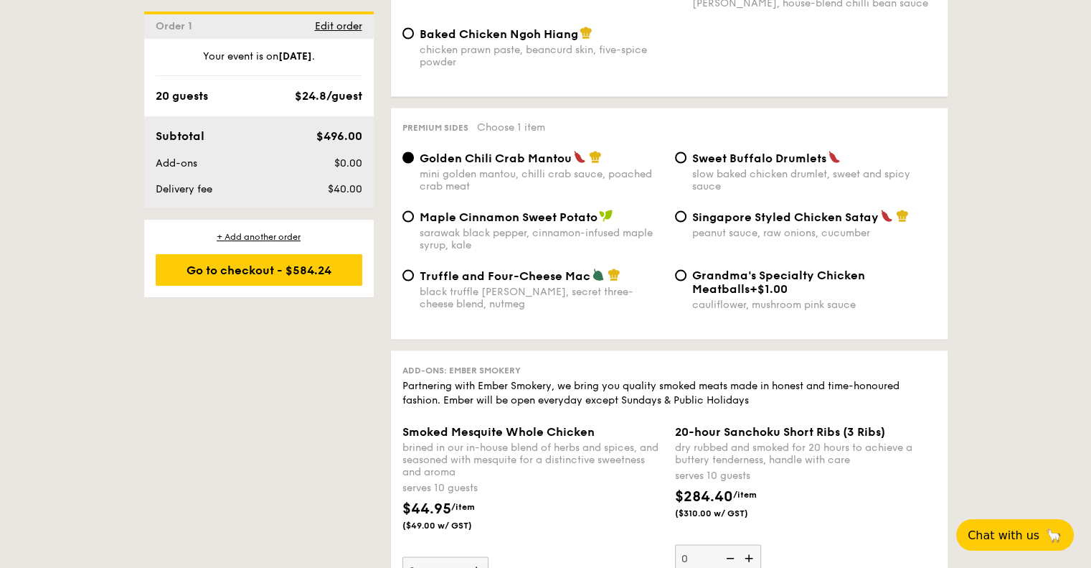
scroll to position [2726, 0]
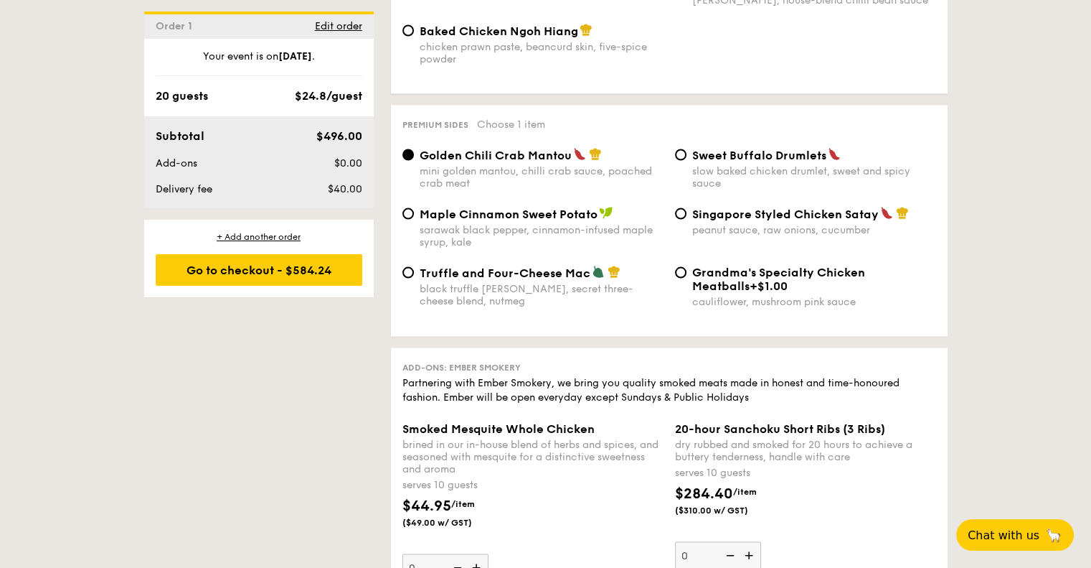
click at [557, 161] on span "Golden Chili Crab Mantou" at bounding box center [496, 155] width 152 height 14
click at [414, 160] on input "Golden Chili Crab Mantou mini golden mantou, chilli crab sauce, poached crab me…" at bounding box center [408, 154] width 11 height 11
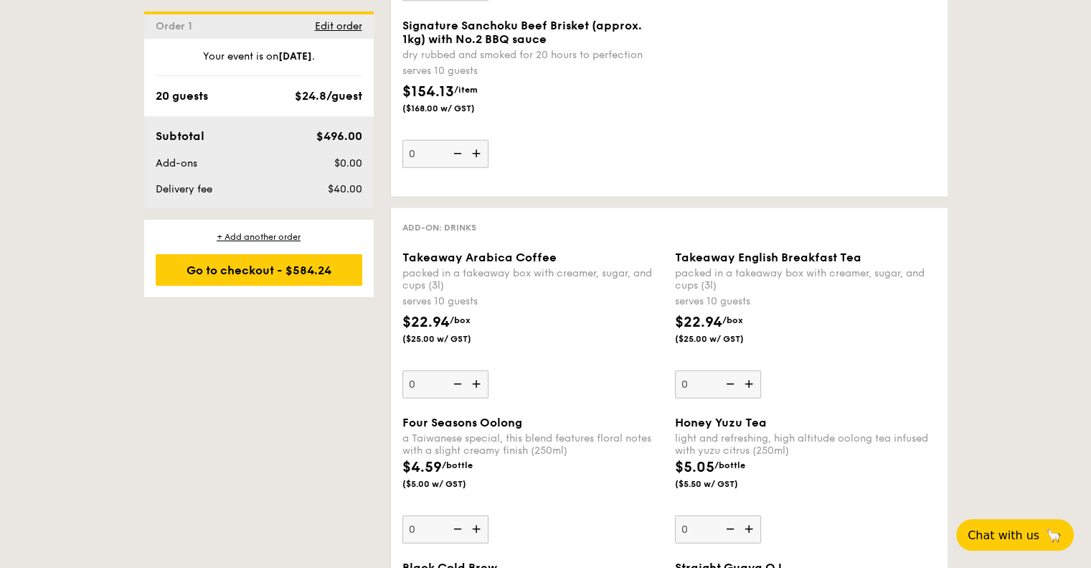
scroll to position [3300, 0]
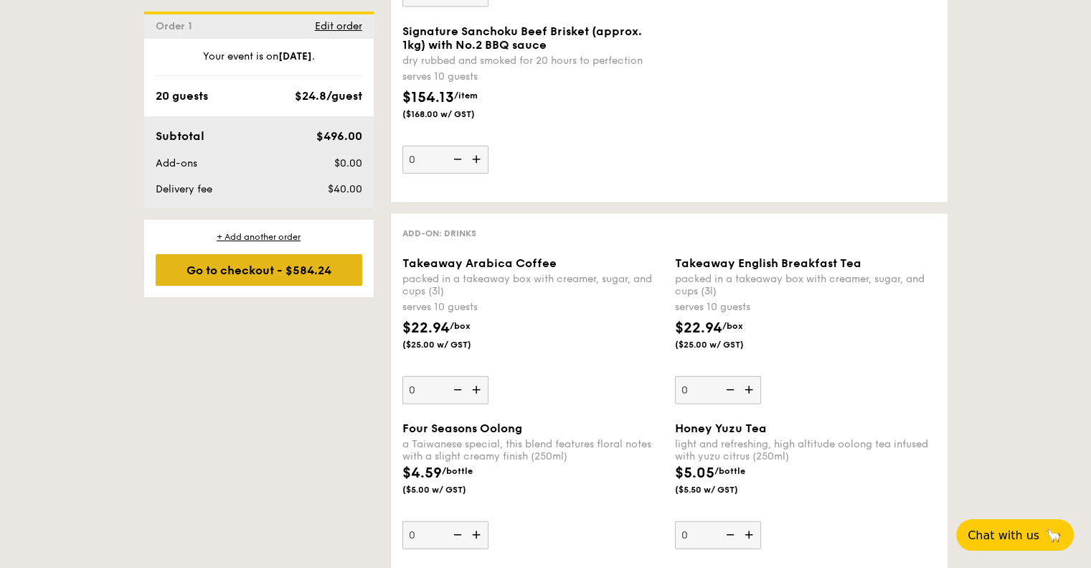
click at [321, 277] on div "Go to checkout - $584.24" at bounding box center [259, 270] width 207 height 32
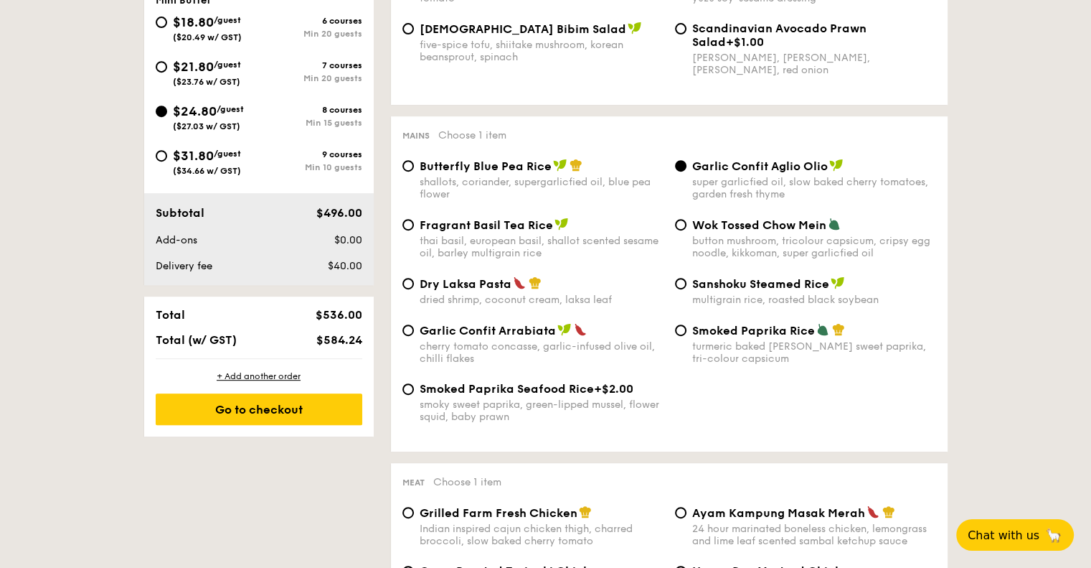
scroll to position [412, 0]
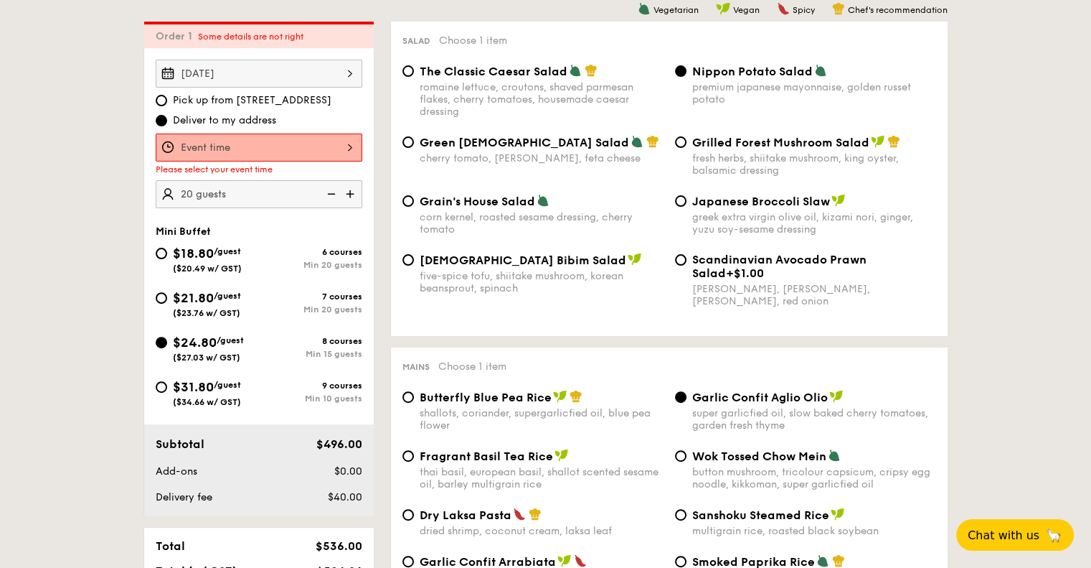
click at [281, 151] on div at bounding box center [259, 147] width 207 height 28
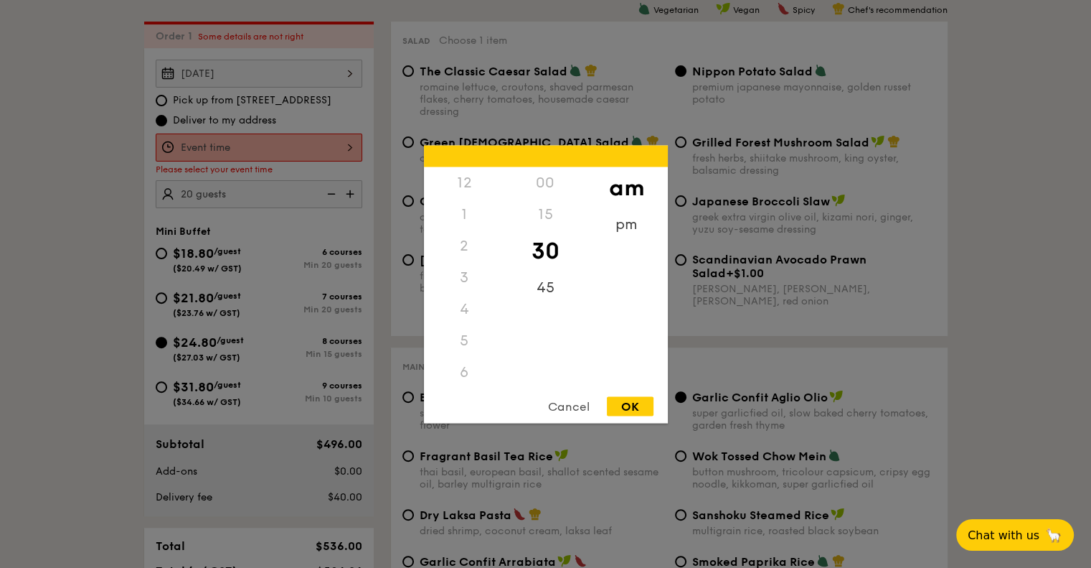
scroll to position [158, 0]
click at [626, 222] on div "pm" at bounding box center [626, 229] width 81 height 42
click at [464, 217] on div "6" at bounding box center [464, 219] width 81 height 42
click at [535, 210] on div "15" at bounding box center [545, 219] width 81 height 42
click at [634, 403] on div "OK" at bounding box center [630, 405] width 47 height 19
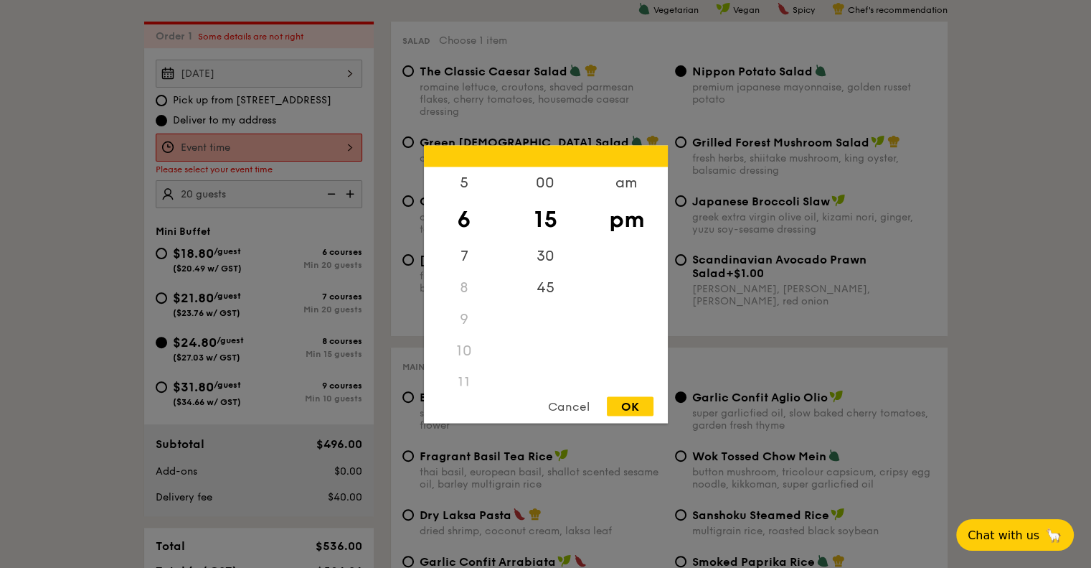
type input "6:15PM"
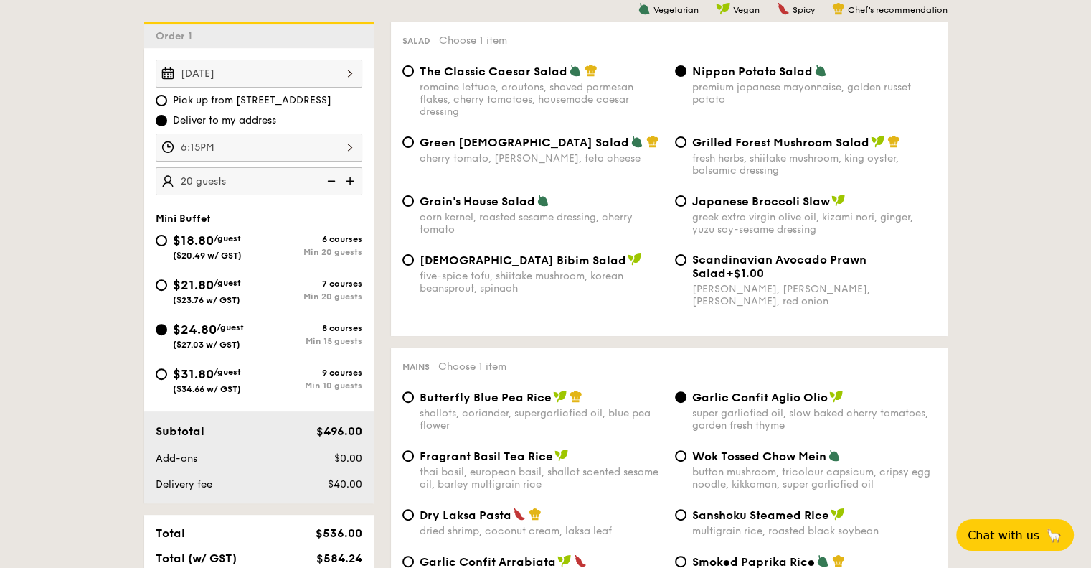
scroll to position [699, 0]
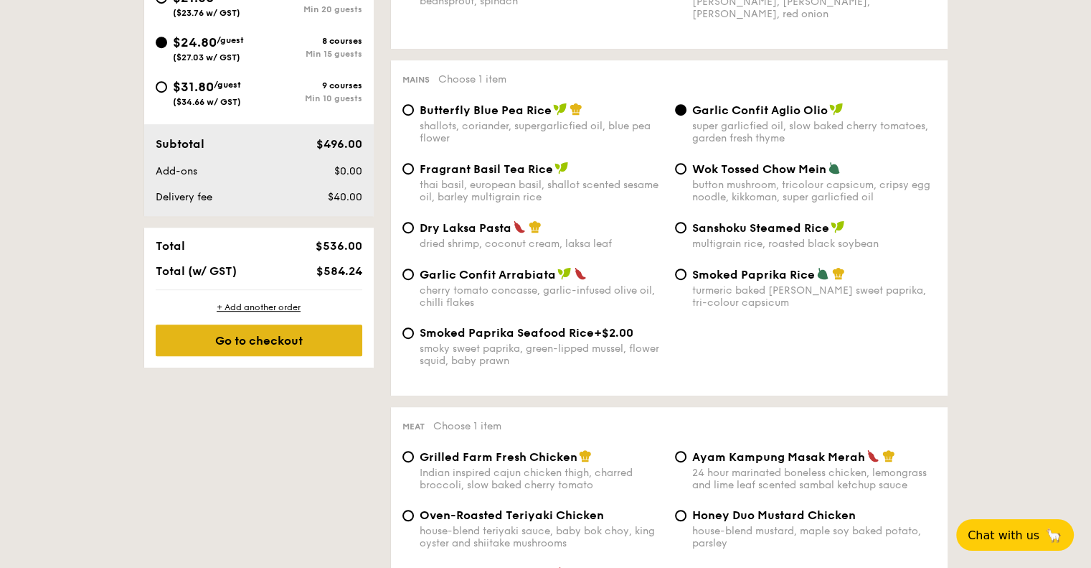
click at [250, 341] on div "Go to checkout" at bounding box center [259, 340] width 207 height 32
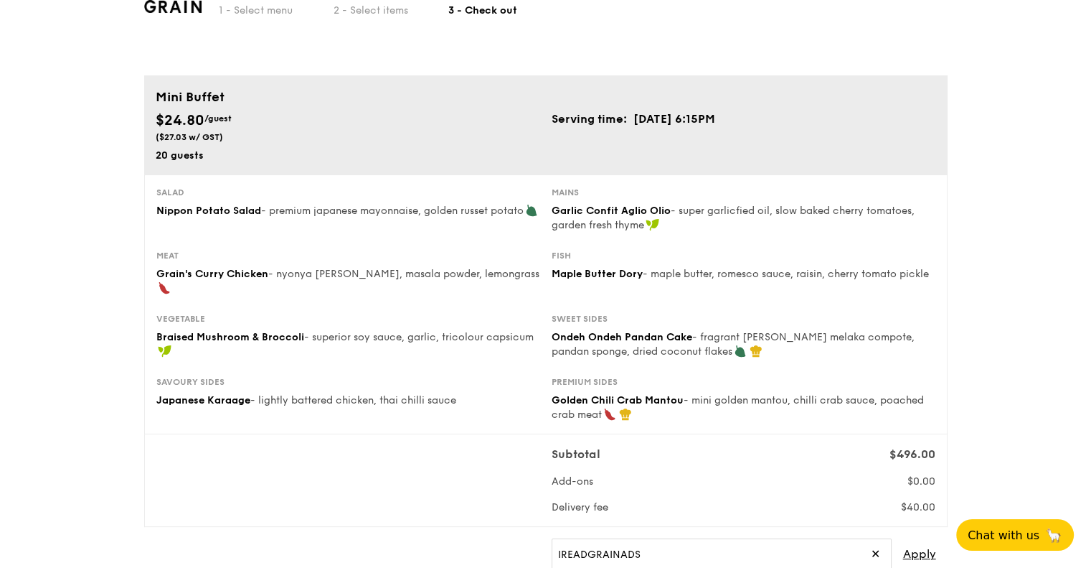
scroll to position [72, 0]
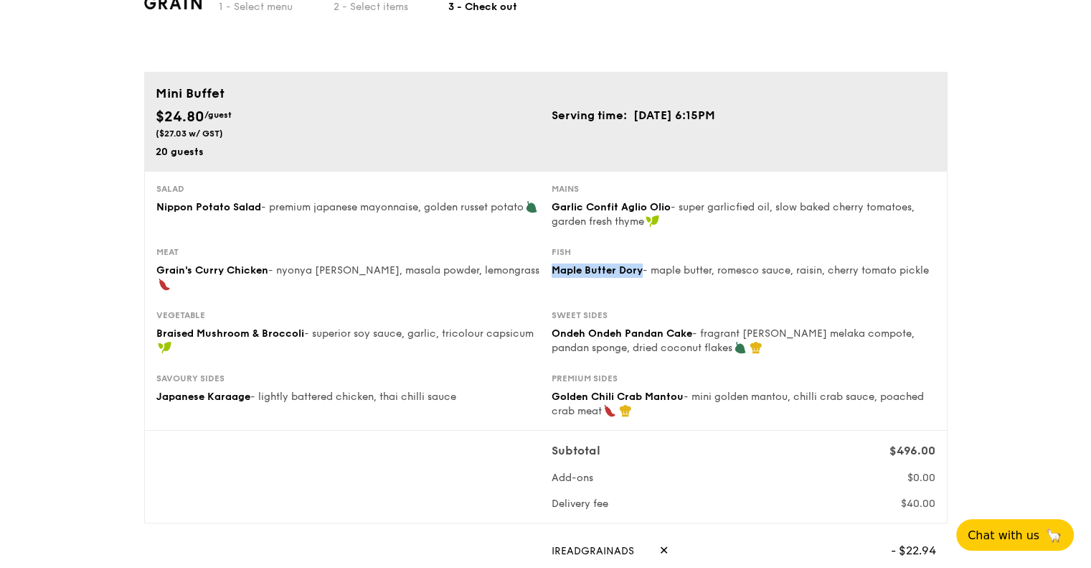
drag, startPoint x: 552, startPoint y: 270, endPoint x: 642, endPoint y: 274, distance: 89.8
click at [642, 274] on div "Maple Butter Dory - maple butter, romesco sauce, raisin, cherry tomato pickle" at bounding box center [744, 270] width 384 height 14
copy span "Maple Butter Dory"
click at [284, 194] on div "Salad Nippon Potato Salad - premium japanese mayonnaise, golden russet potato" at bounding box center [348, 199] width 384 height 32
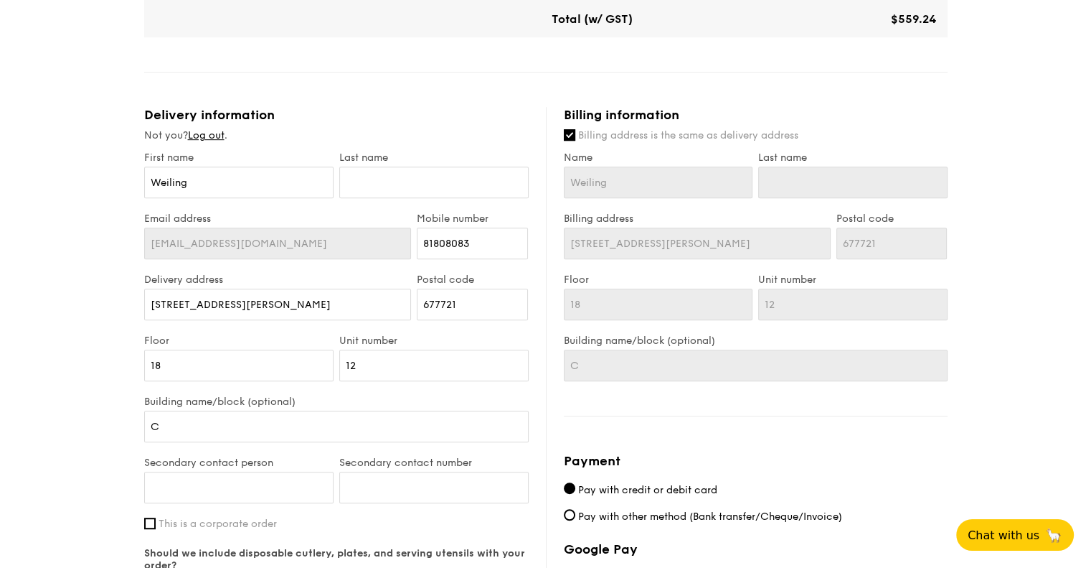
scroll to position [669, 0]
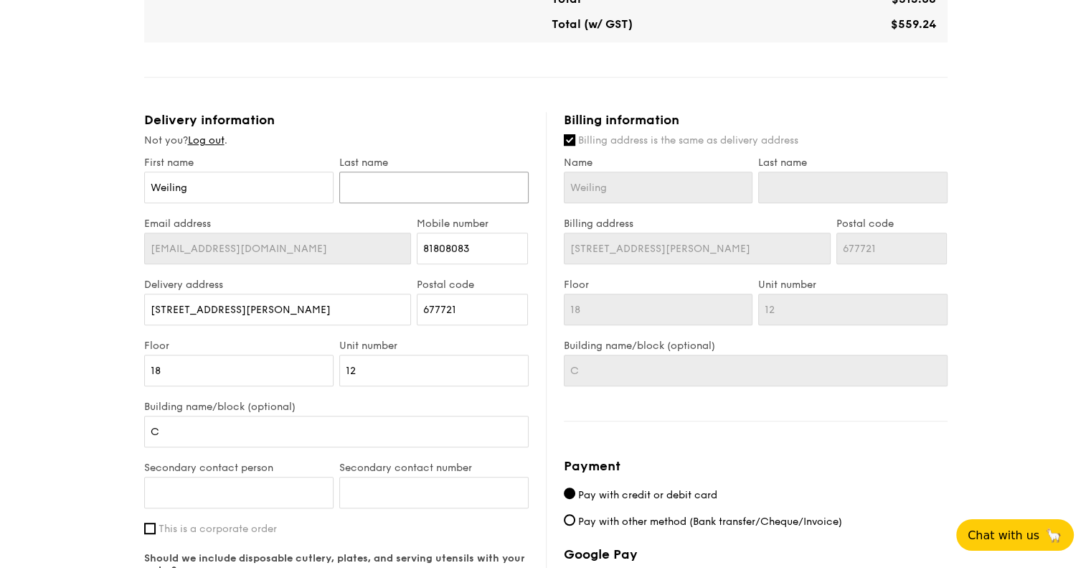
click at [371, 171] on input "text" at bounding box center [433, 187] width 189 height 32
click at [405, 174] on input "text" at bounding box center [433, 187] width 189 height 32
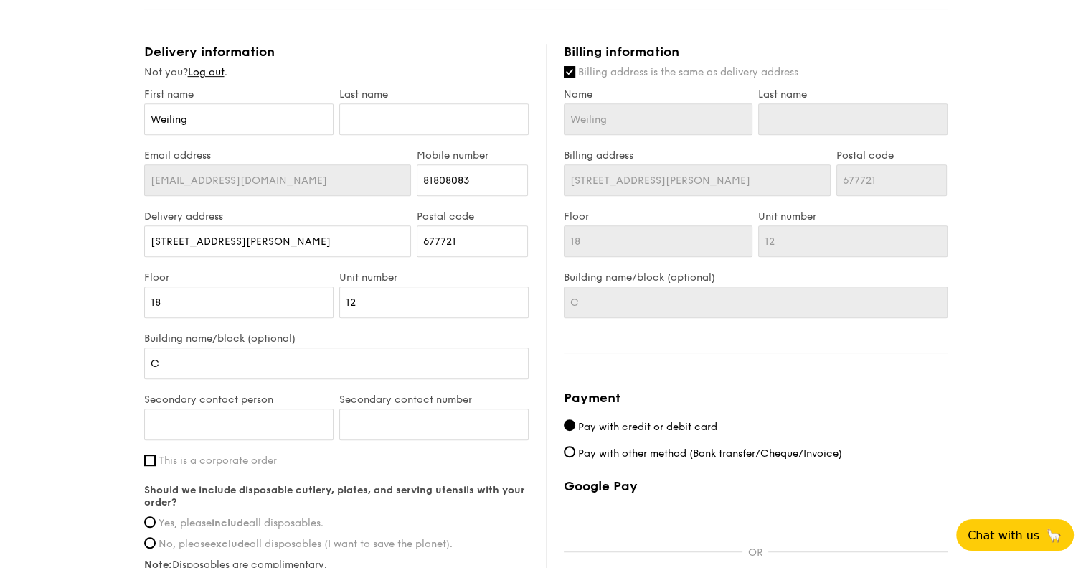
scroll to position [740, 0]
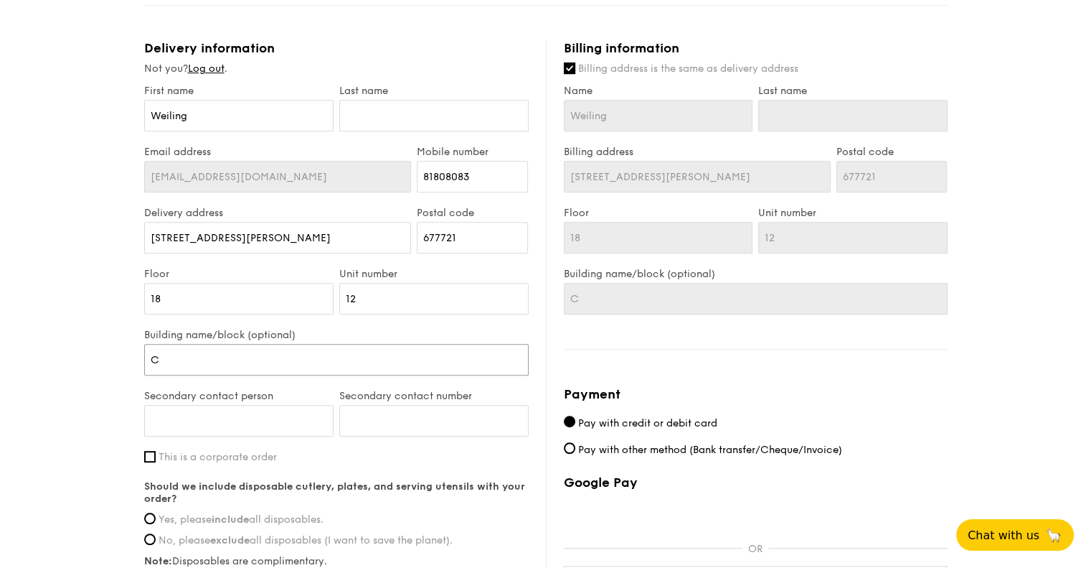
click at [309, 344] on input "C" at bounding box center [336, 360] width 385 height 32
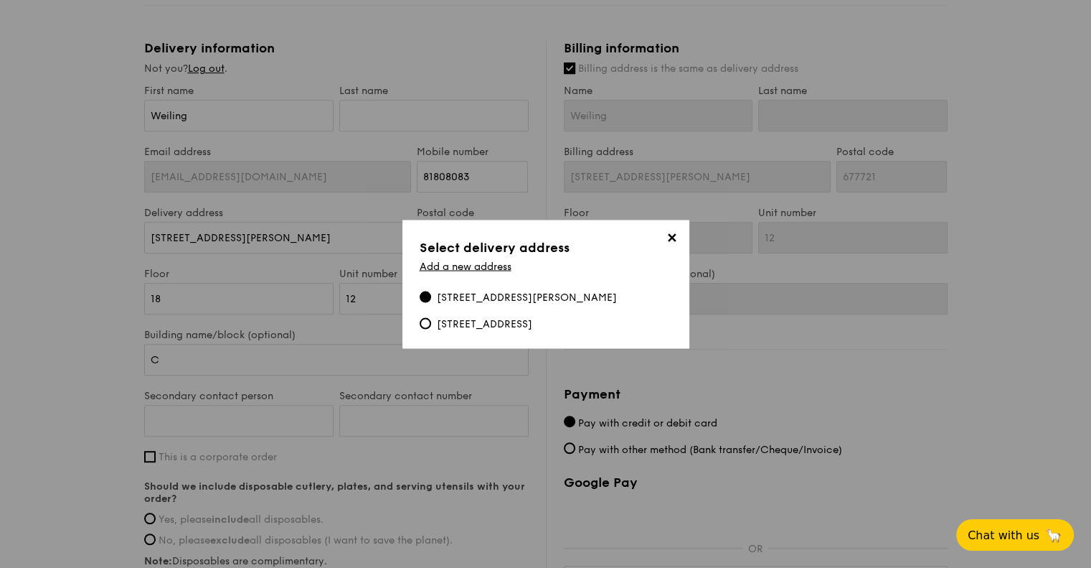
click at [489, 298] on div "30 Segar Road, C, #18-12, 677721" at bounding box center [527, 297] width 180 height 14
click at [431, 298] on input "30 Segar Road, C, #18-12, 677721" at bounding box center [425, 296] width 11 height 11
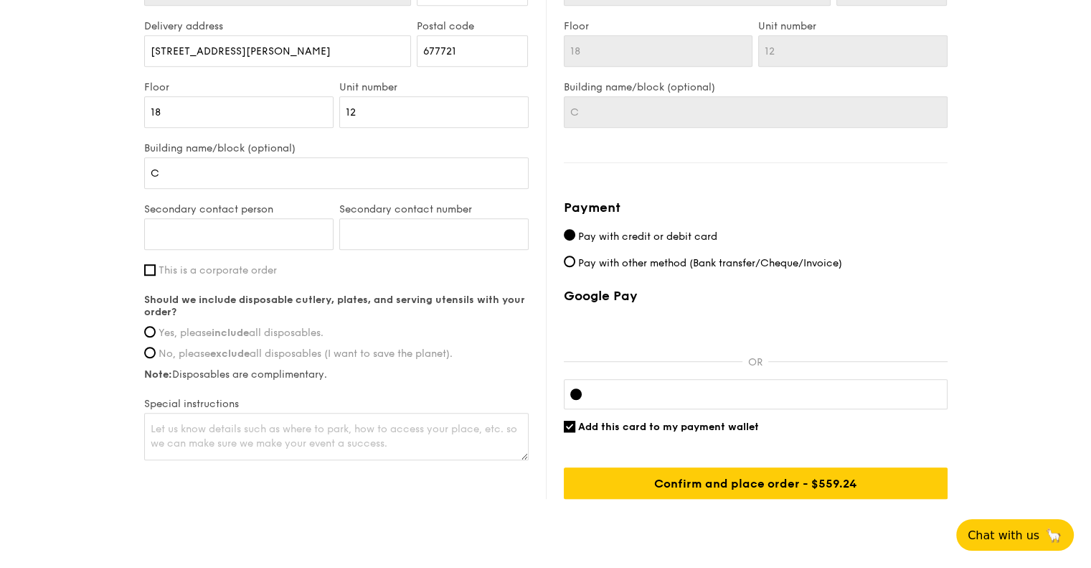
scroll to position [956, 0]
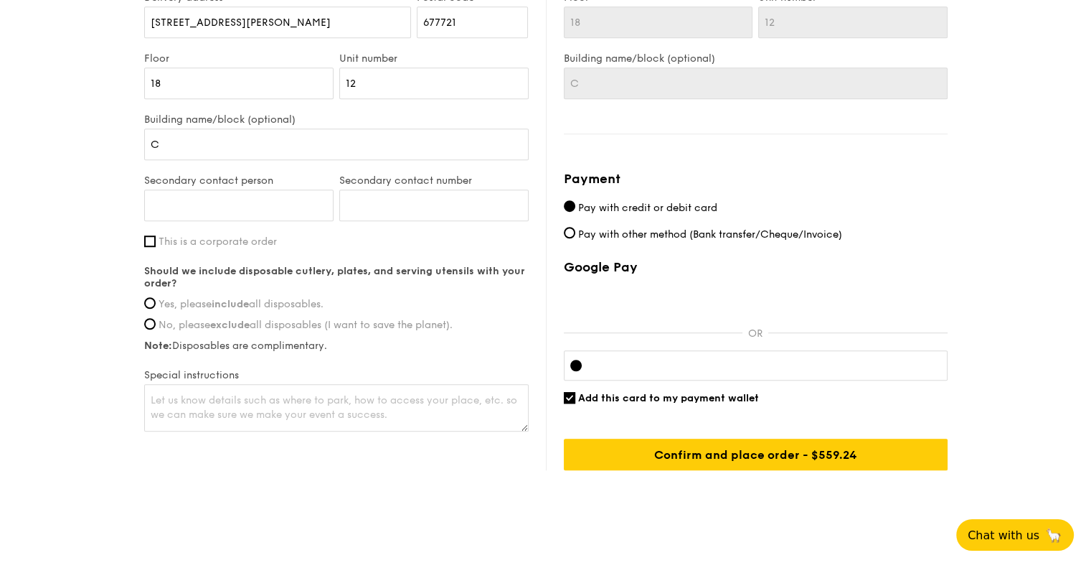
click at [247, 298] on strong "include" at bounding box center [230, 304] width 37 height 12
click at [156, 297] on input "Yes, please include all disposables." at bounding box center [149, 302] width 11 height 11
radio input "true"
click at [442, 393] on textarea at bounding box center [336, 407] width 385 height 47
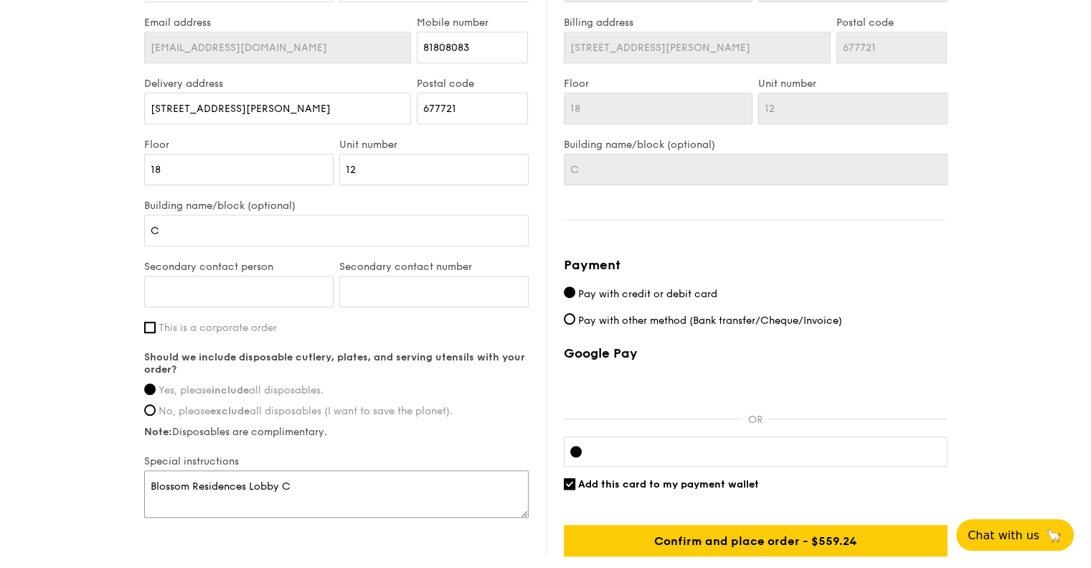
scroll to position [884, 0]
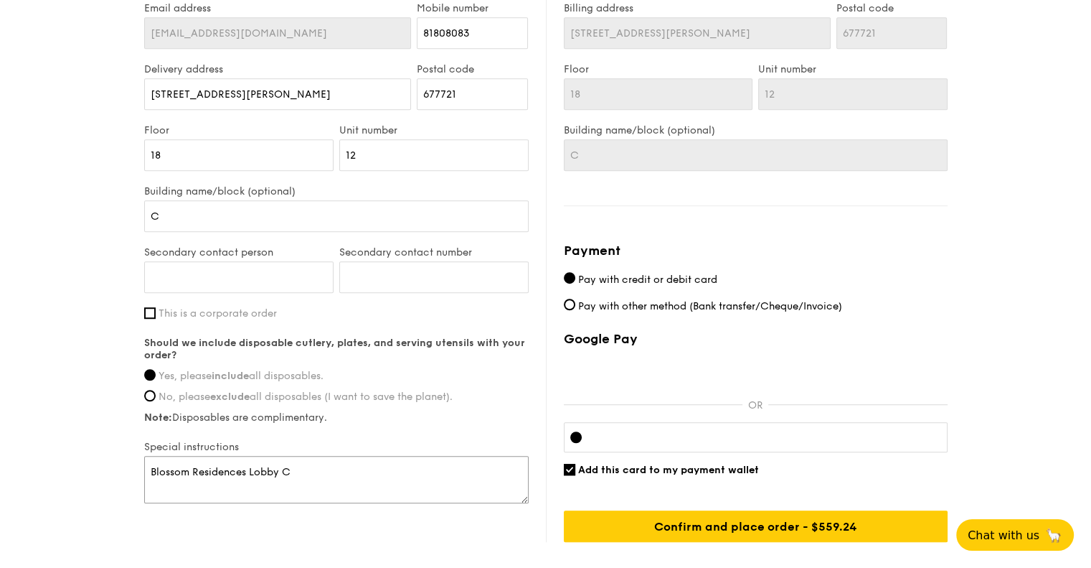
type textarea "Blossom Residences Lobby C"
click at [706, 300] on span "Pay with other method (Bank transfer/Cheque/Invoice)" at bounding box center [710, 306] width 264 height 12
click at [575, 298] on input "Pay with other method (Bank transfer/Cheque/Invoice)" at bounding box center [569, 303] width 11 height 11
radio input "true"
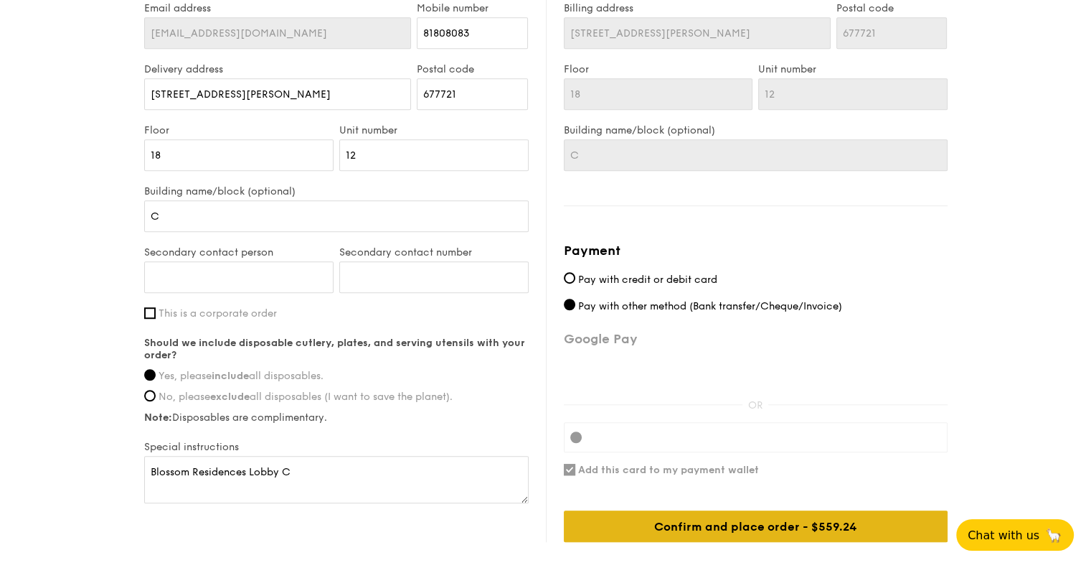
click at [852, 517] on div "Confirm and place order - $559.24" at bounding box center [756, 526] width 384 height 32
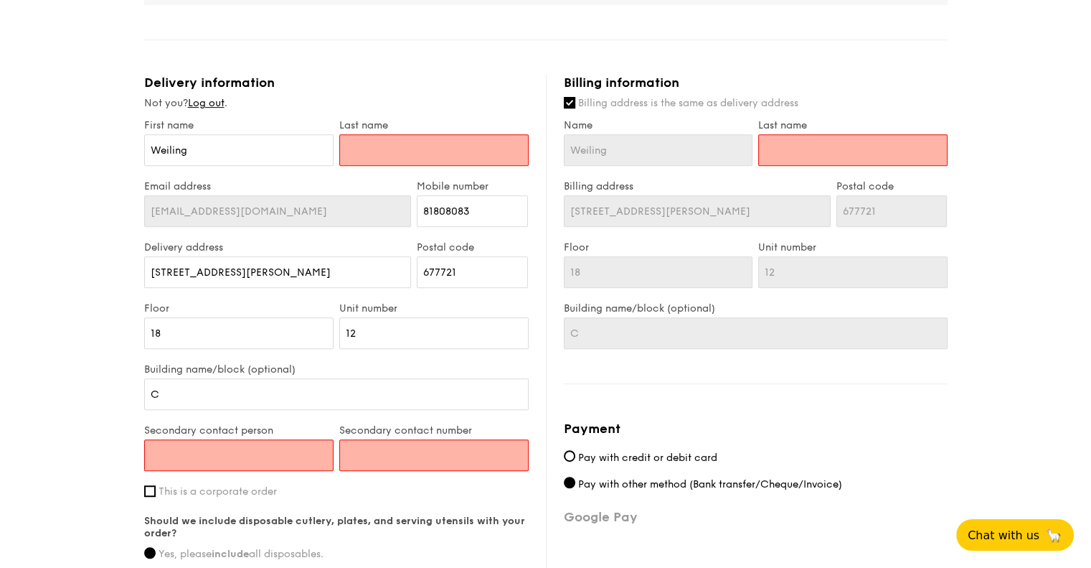
scroll to position [682, 0]
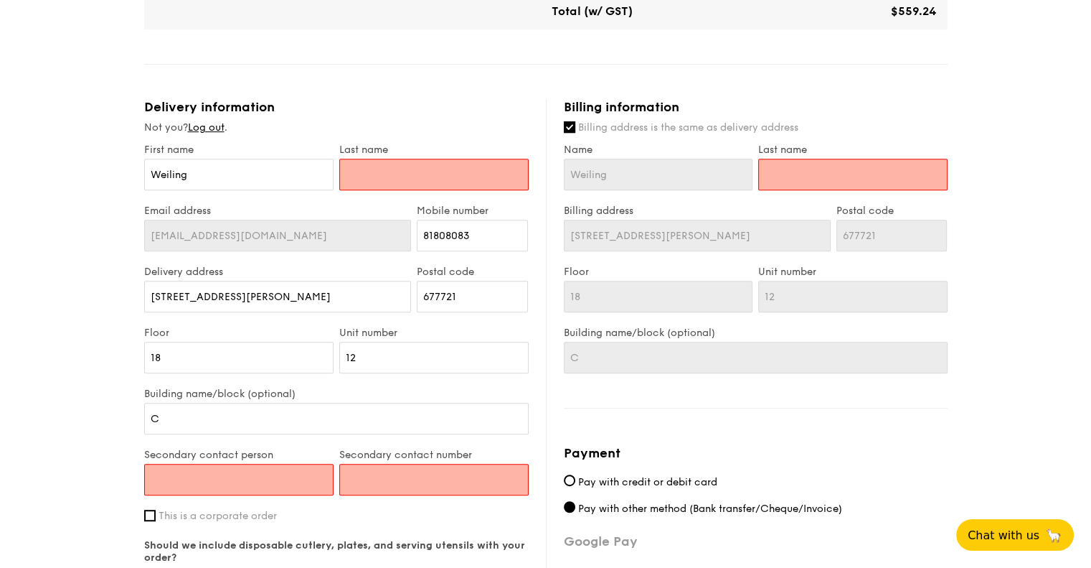
click at [387, 159] on input "text" at bounding box center [433, 175] width 189 height 32
type input "s"
type input "su"
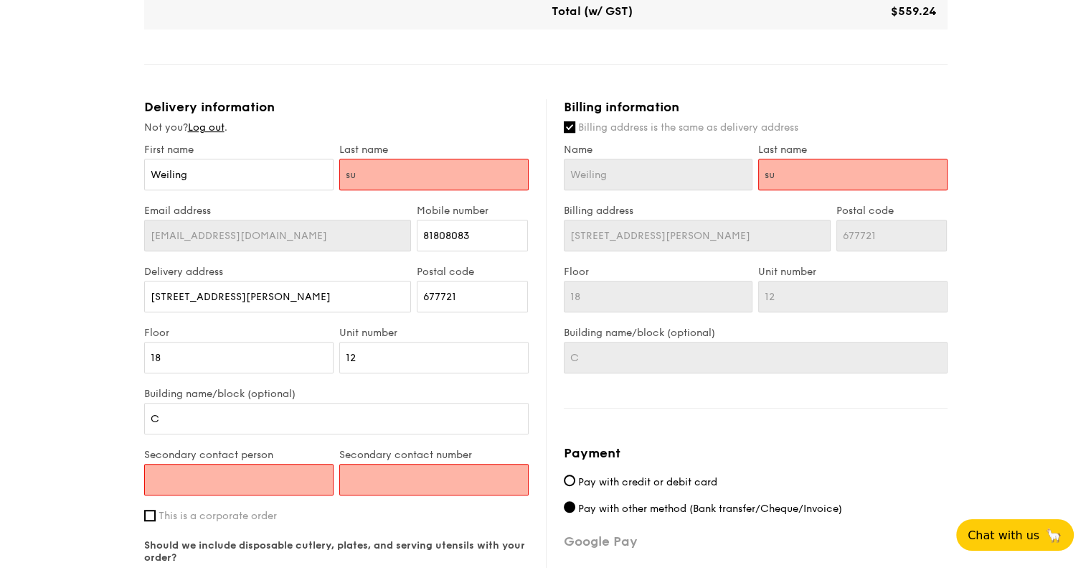
type input "sua"
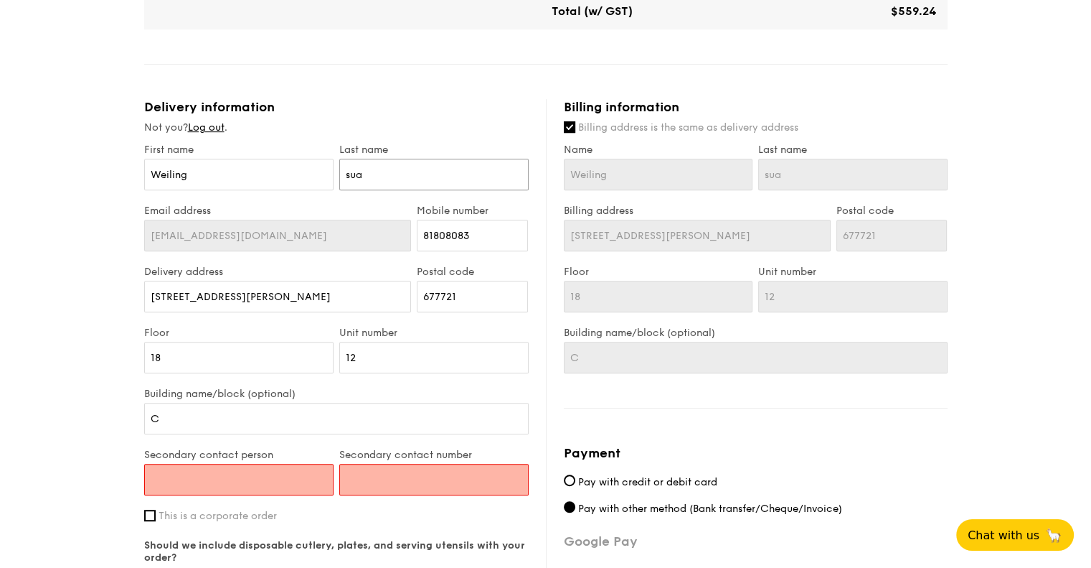
type input "suah"
click at [290, 448] on label "Secondary contact person" at bounding box center [238, 454] width 189 height 12
click at [290, 463] on input "Secondary contact person" at bounding box center [238, 479] width 189 height 32
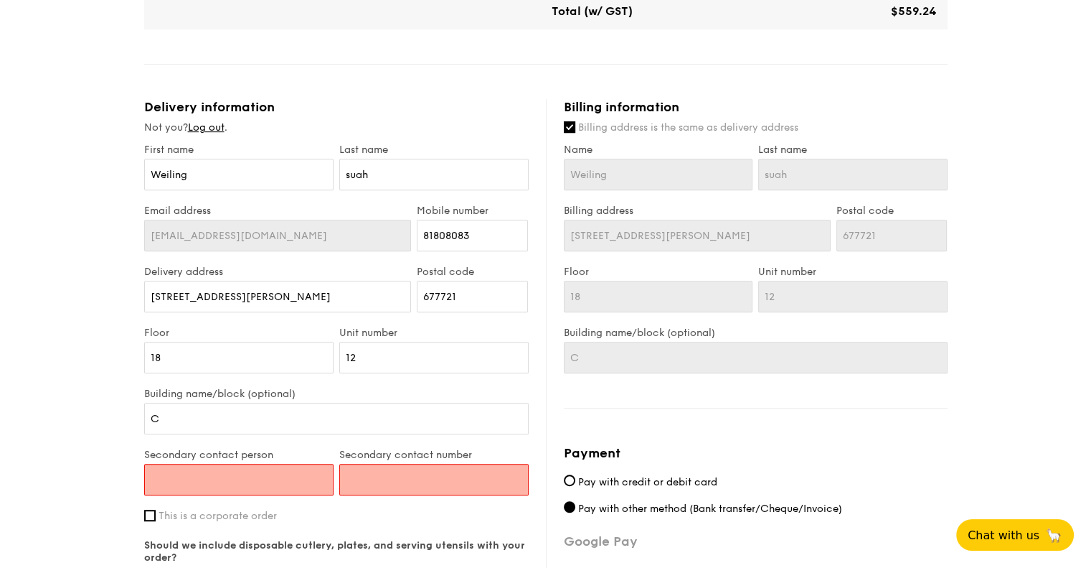
click at [291, 463] on input "Secondary contact person" at bounding box center [238, 479] width 189 height 32
type input "s"
type input "j"
type input "mr saw"
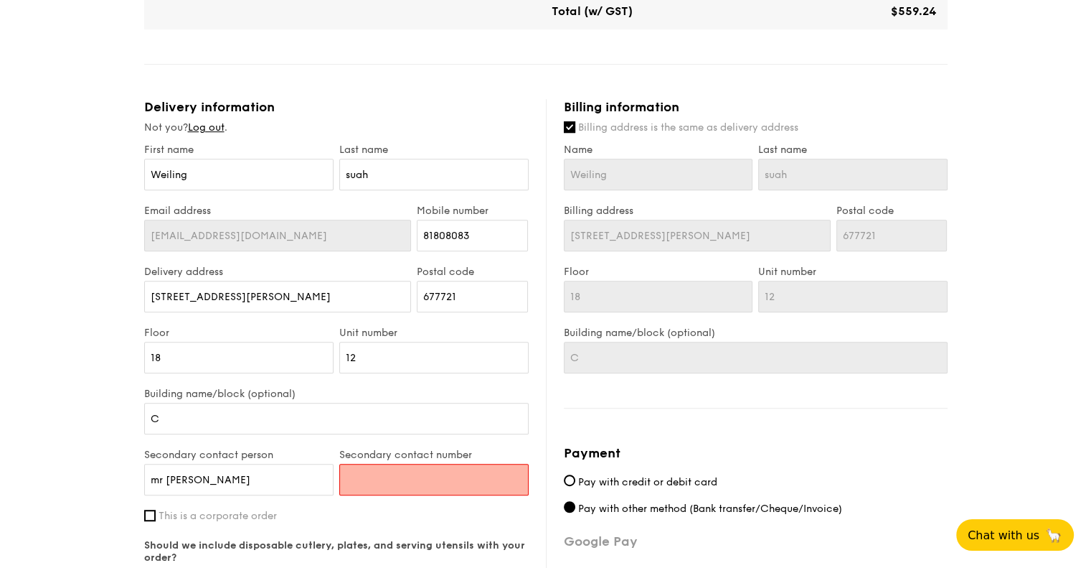
click at [436, 478] on input "Secondary contact number" at bounding box center [433, 479] width 189 height 32
type input "94892561"
click at [75, 344] on div "1 - Select menu 2 - Select items 3 - Check out Mini Buffet $24.80 /guest ($27.0…" at bounding box center [545, 74] width 1091 height 1454
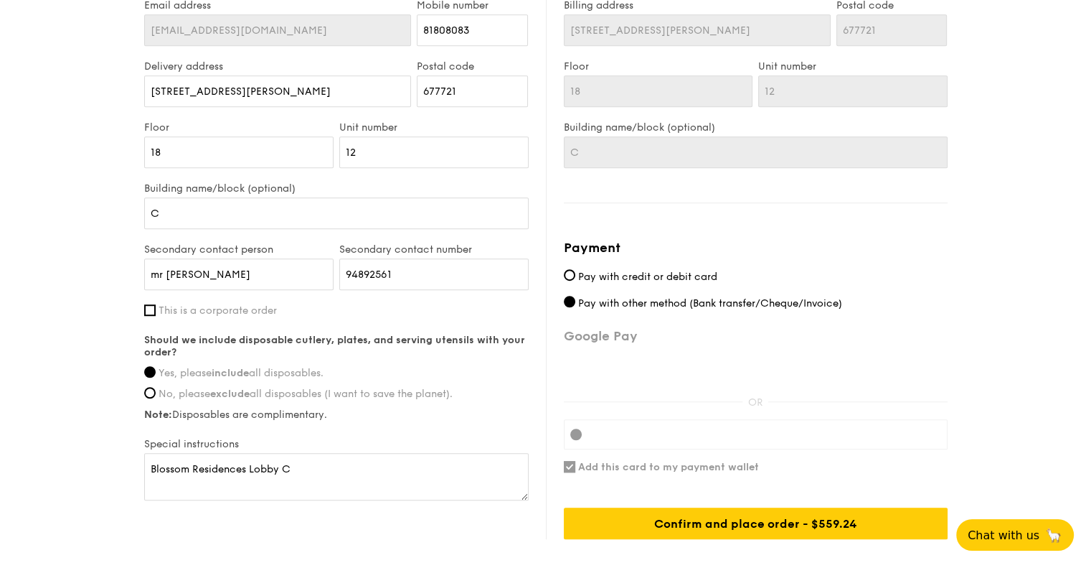
scroll to position [897, 0]
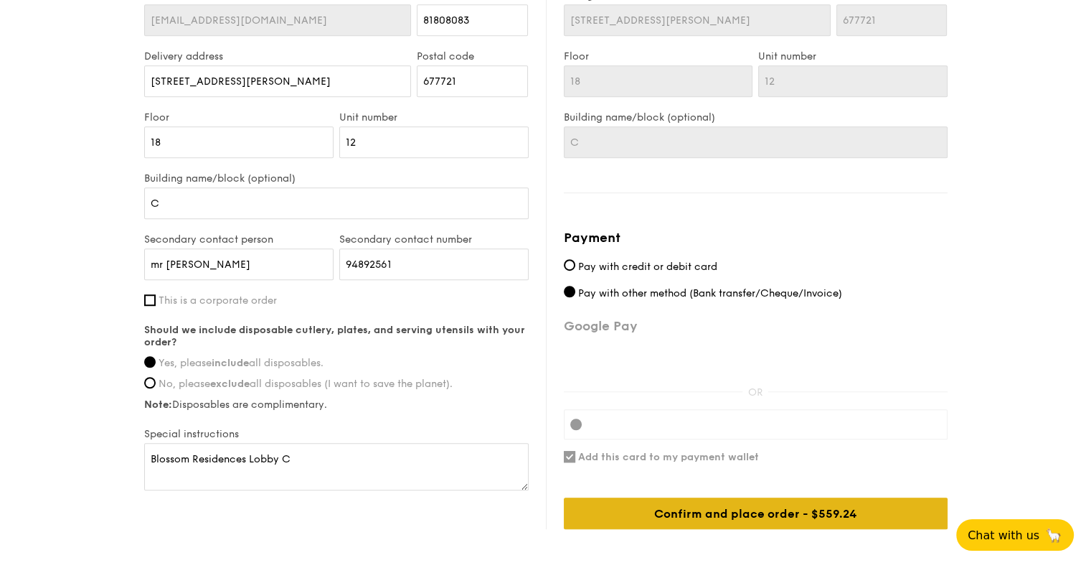
click at [742, 497] on div "Confirm and place order - $559.24" at bounding box center [756, 513] width 384 height 32
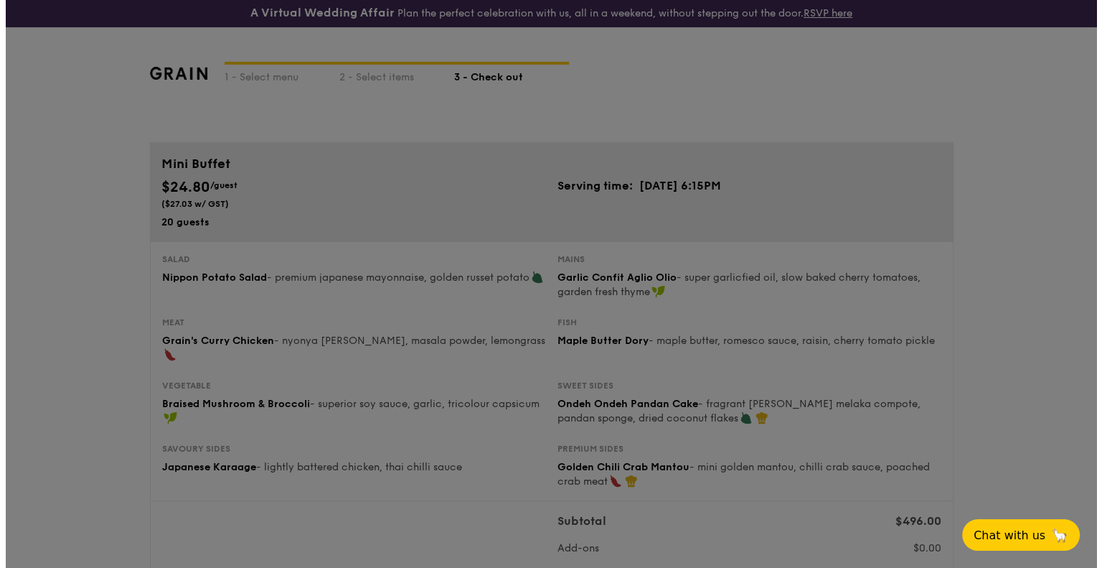
scroll to position [0, 0]
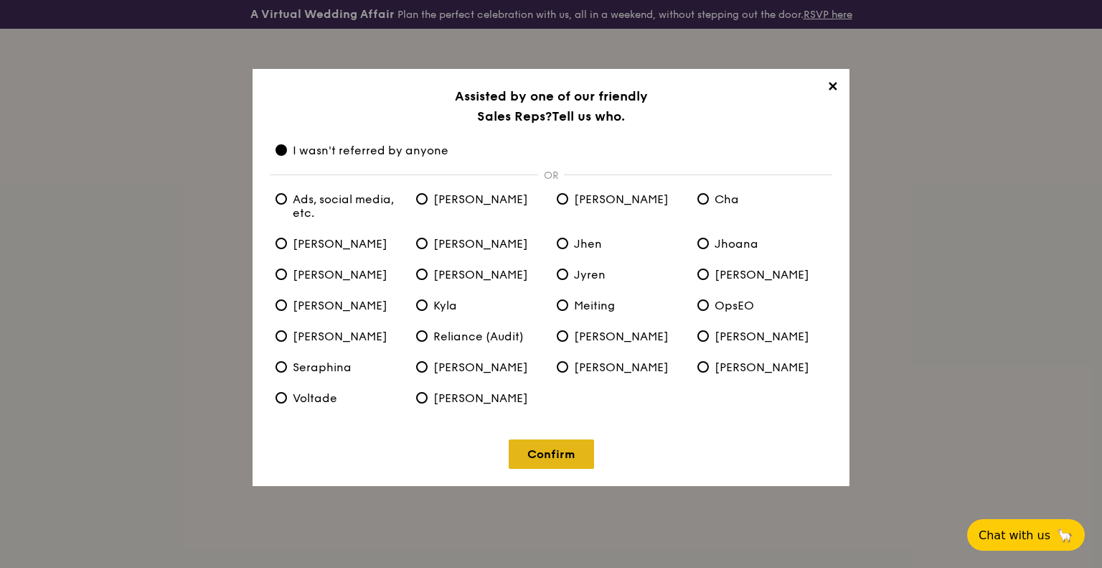
click at [560, 445] on link "Confirm" at bounding box center [551, 453] width 85 height 29
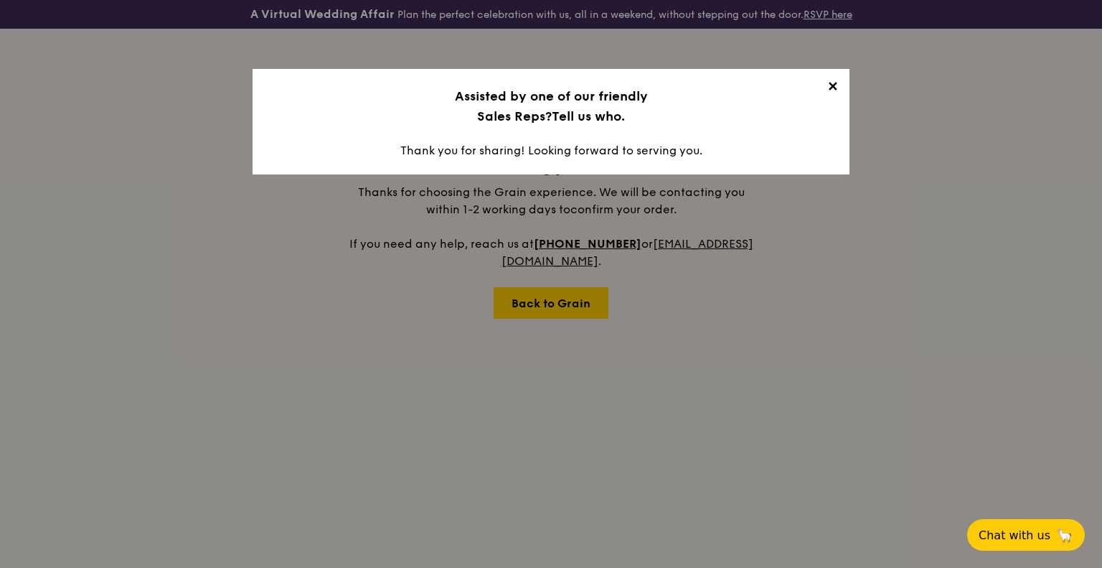
click at [829, 82] on span "✕" at bounding box center [832, 89] width 20 height 20
